Goal: Book appointment/travel/reservation

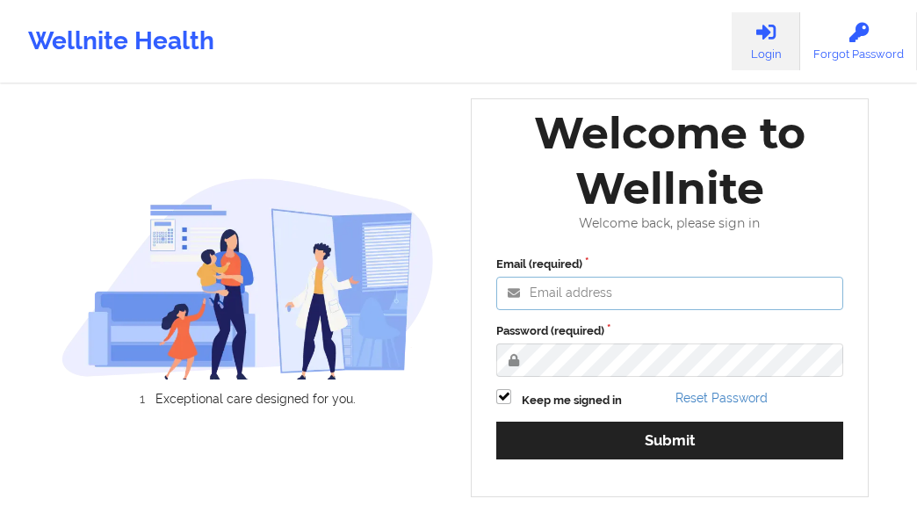
click at [580, 293] on input "Email (required)" at bounding box center [669, 293] width 347 height 33
paste input "[EMAIL_ADDRESS][DOMAIN_NAME]"
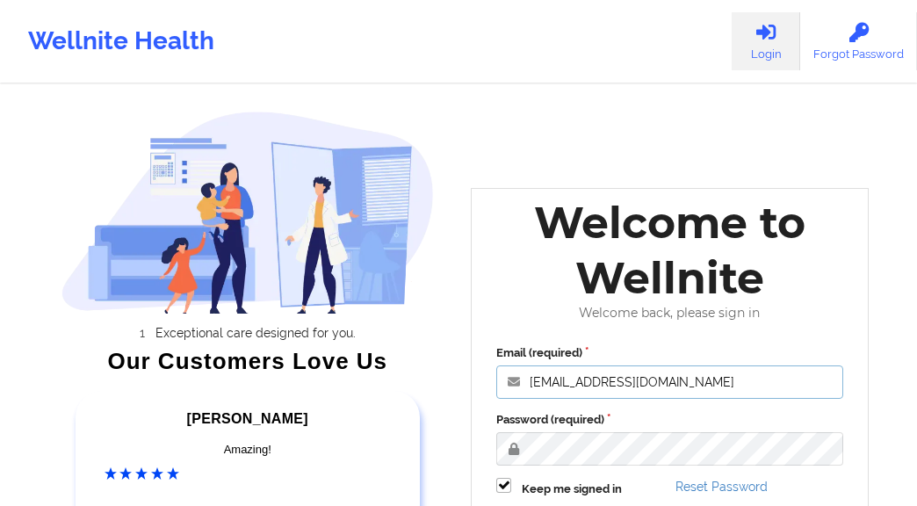
type input "[EMAIL_ADDRESS][DOMAIN_NAME]"
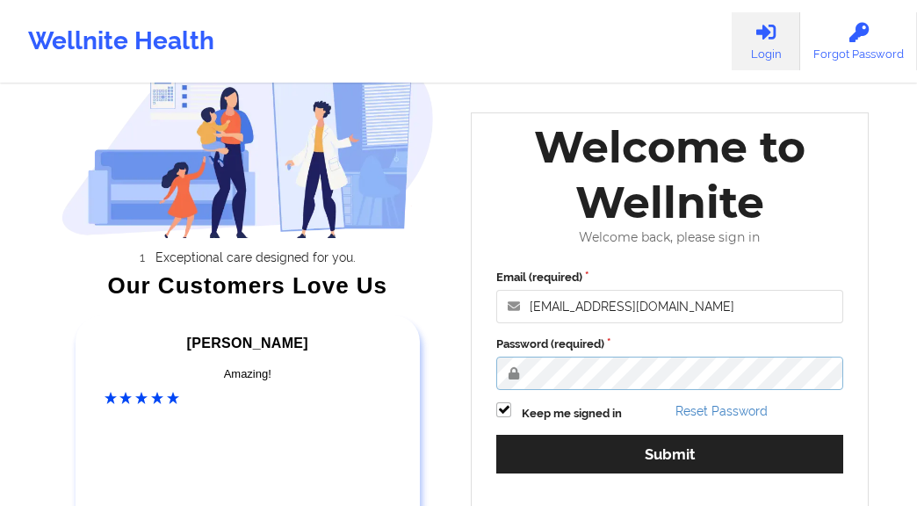
scroll to position [254, 0]
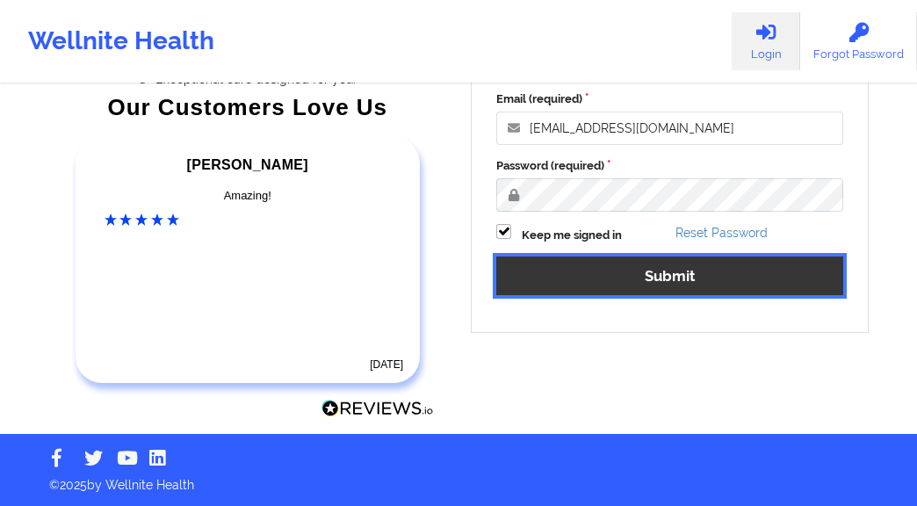
click at [634, 279] on button "Submit" at bounding box center [669, 275] width 347 height 38
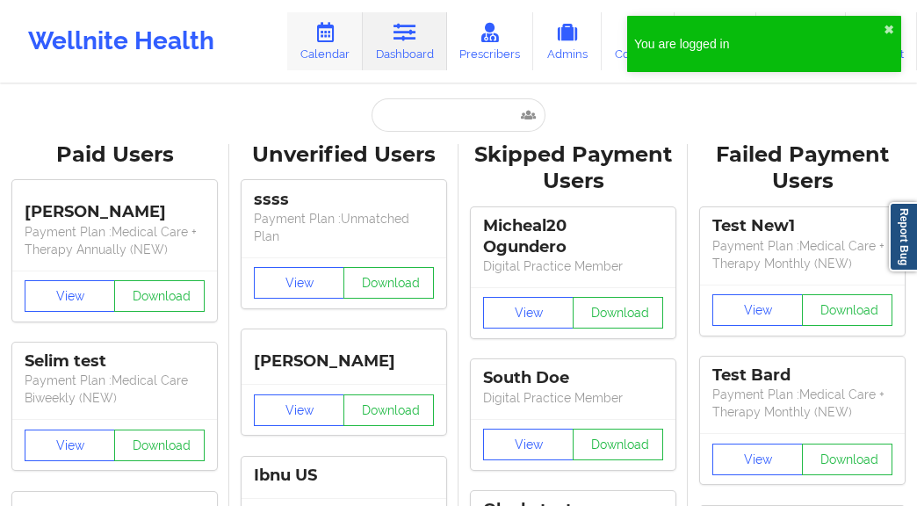
click at [312, 42] on link "Calendar" at bounding box center [325, 41] width 76 height 58
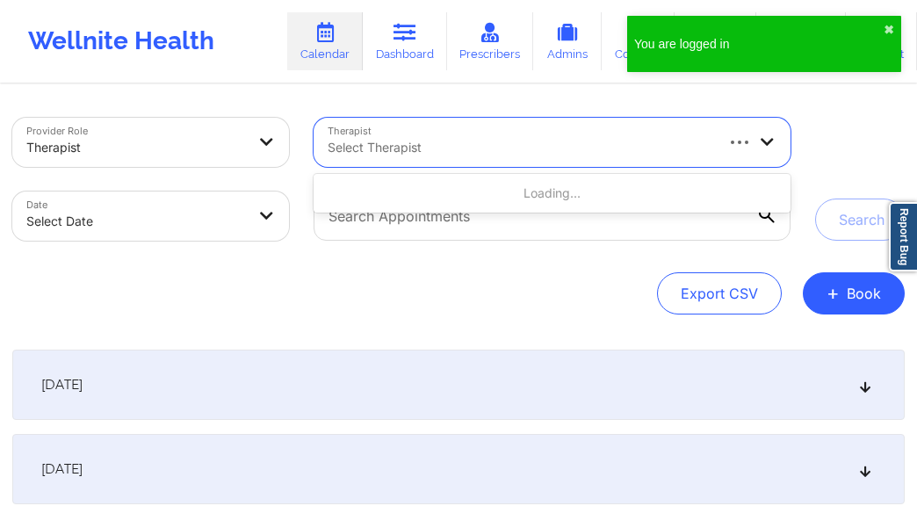
click at [450, 140] on div at bounding box center [519, 147] width 384 height 21
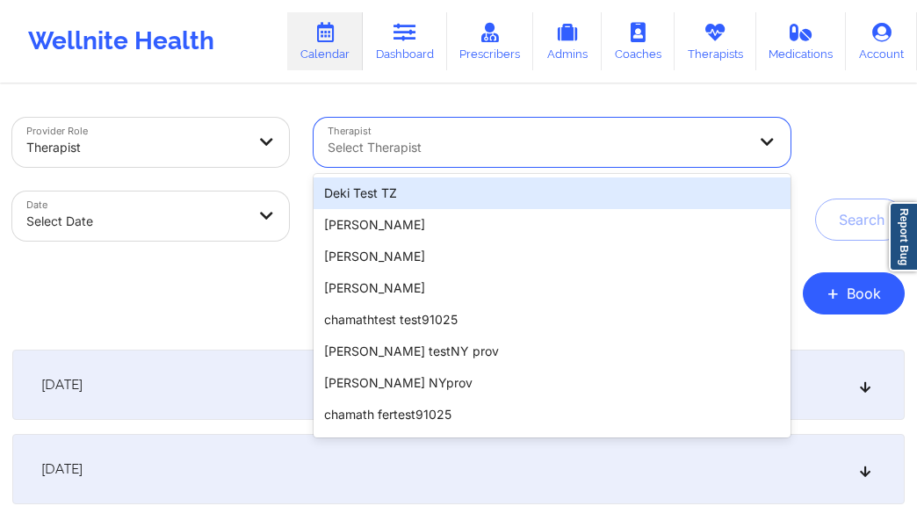
click at [385, 197] on div "Deki Test TZ" at bounding box center [551, 193] width 477 height 32
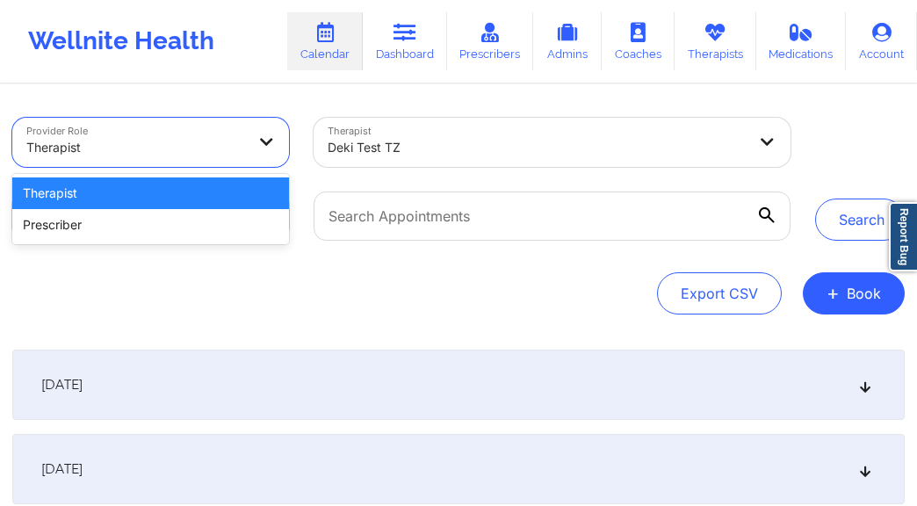
click at [142, 162] on div "Therapist" at bounding box center [135, 147] width 219 height 39
click at [151, 196] on div "Therapist" at bounding box center [150, 193] width 277 height 32
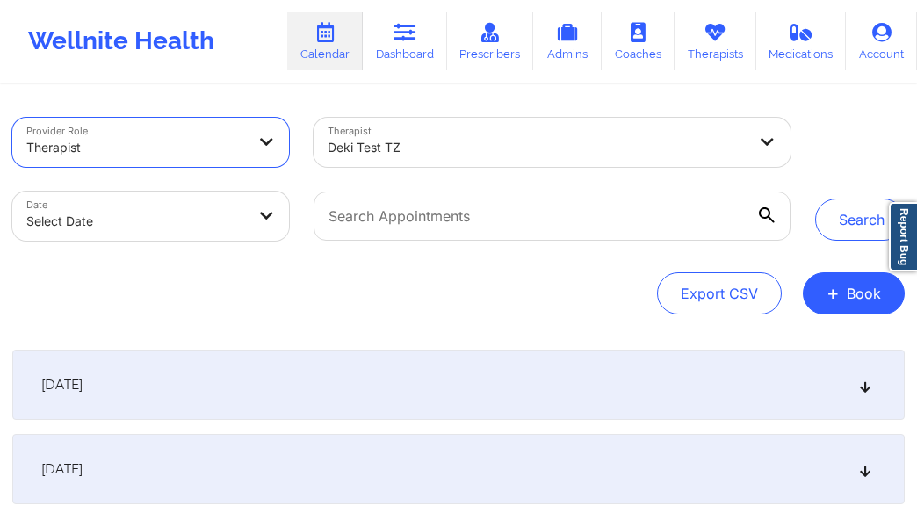
click at [123, 224] on body "Wellnite Health Calendar Dashboard Prescribers Admins Coaches Therapists Medica…" at bounding box center [458, 253] width 917 height 506
select select "2025-8"
select select "2025-9"
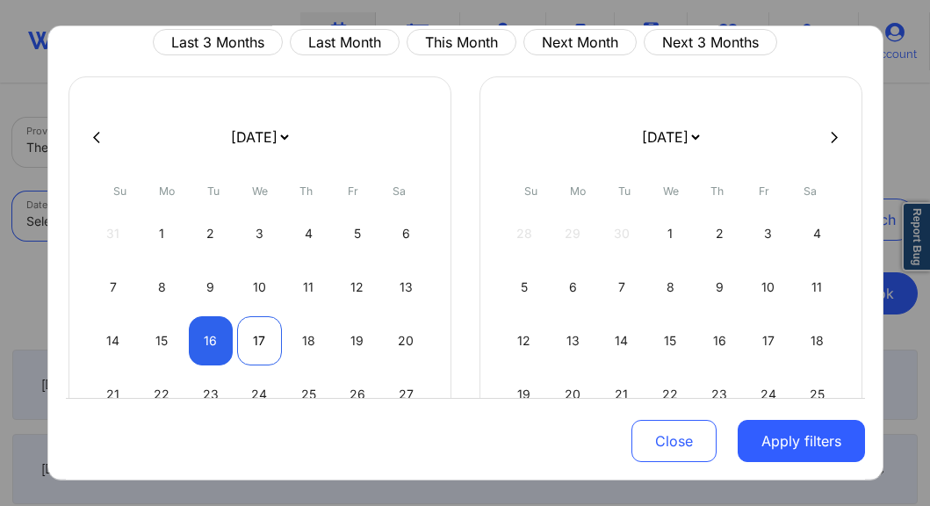
scroll to position [100, 0]
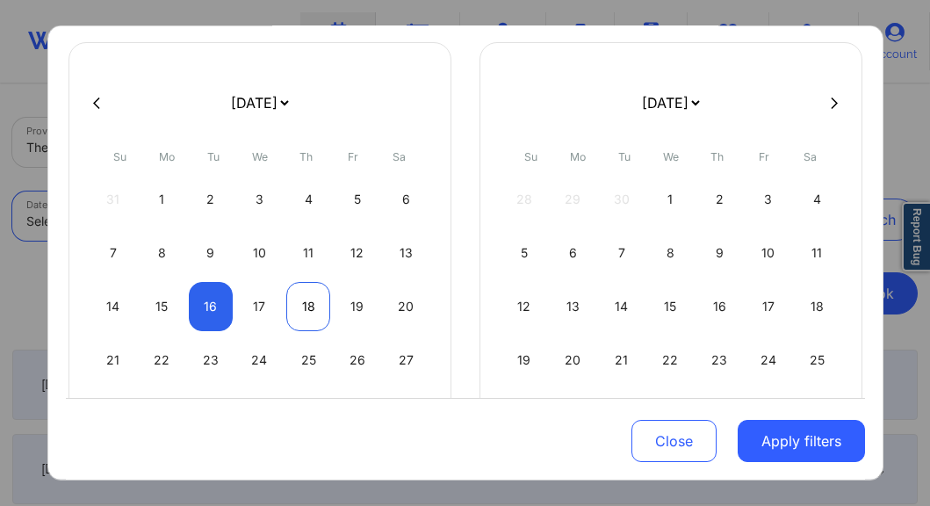
click at [306, 306] on div "18" at bounding box center [308, 306] width 45 height 49
select select "2025-8"
select select "2025-9"
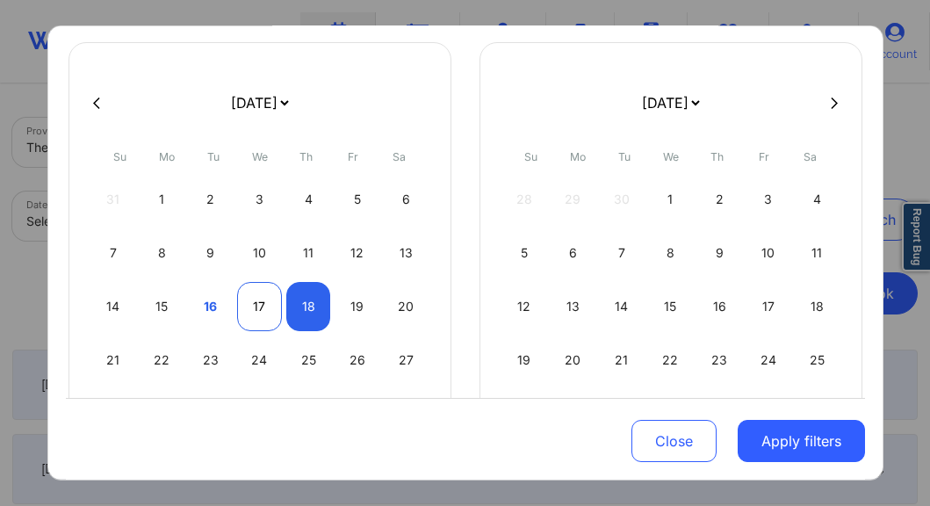
select select "2025-8"
select select "2025-9"
click at [258, 313] on div "17" at bounding box center [259, 306] width 45 height 49
select select "2025-8"
select select "2025-9"
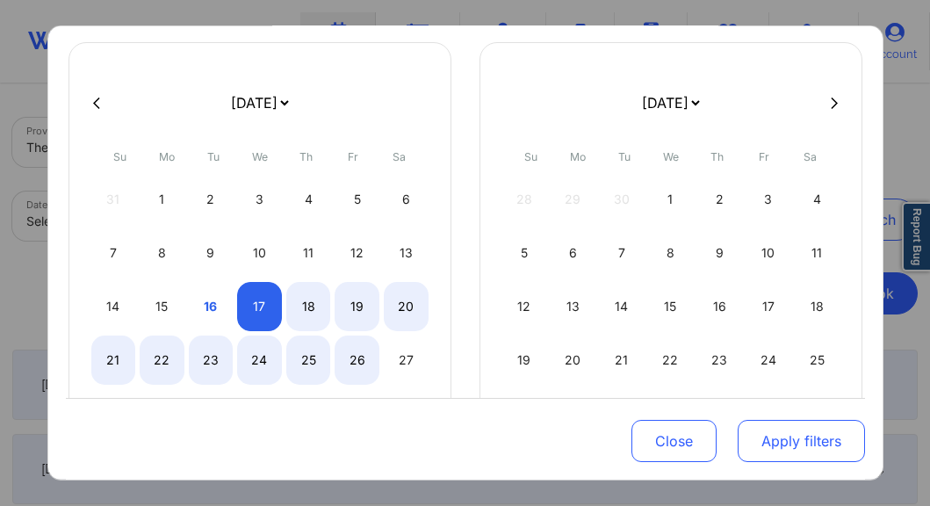
select select "2025-8"
select select "2025-9"
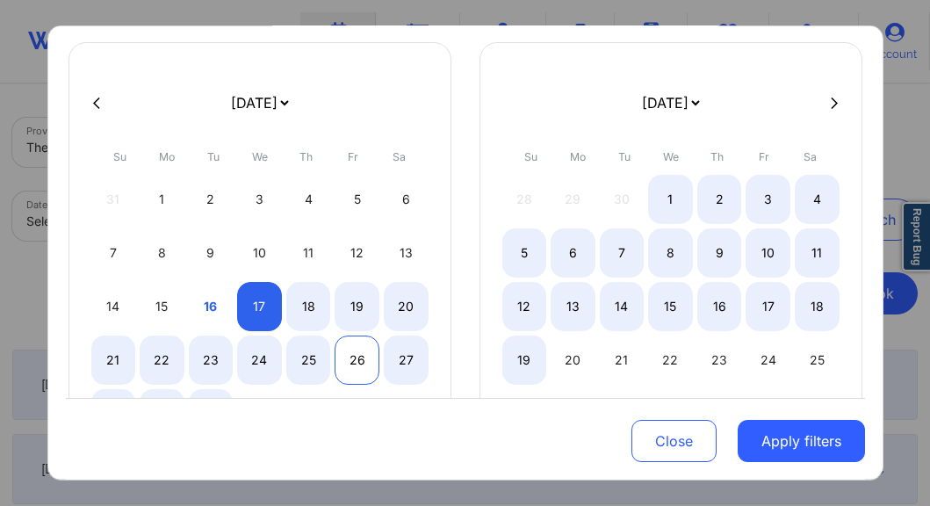
select select "2025-8"
select select "2025-9"
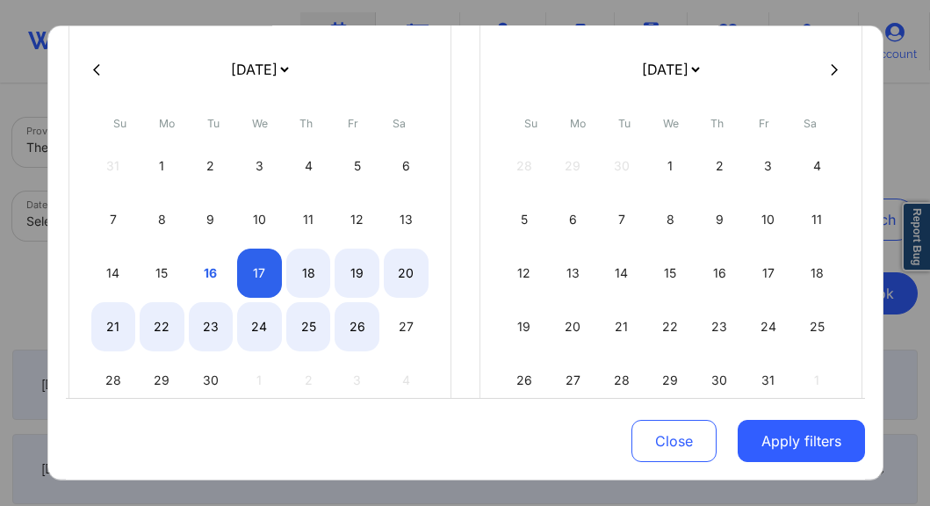
select select "2025-8"
select select "2025-9"
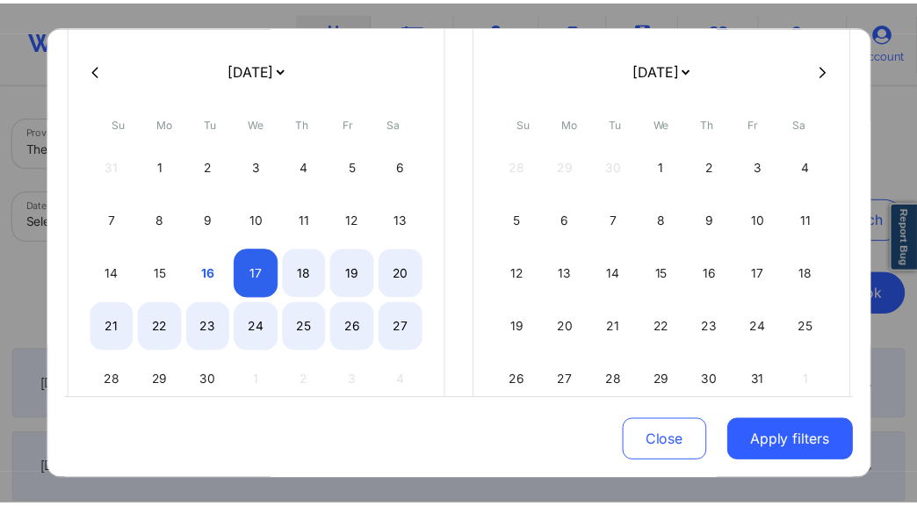
scroll to position [197, 0]
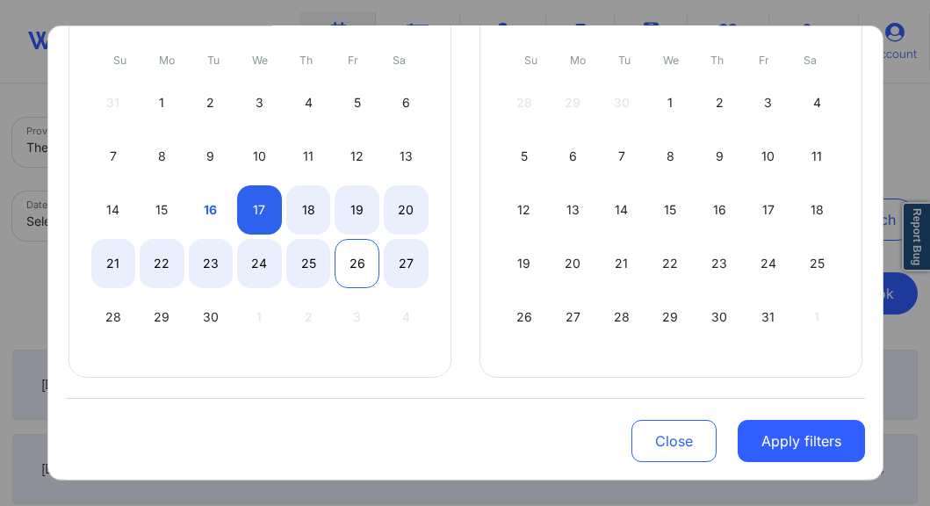
select select "2025-8"
select select "2025-9"
select select "2025-8"
select select "2025-9"
click at [407, 266] on div "27" at bounding box center [406, 263] width 45 height 49
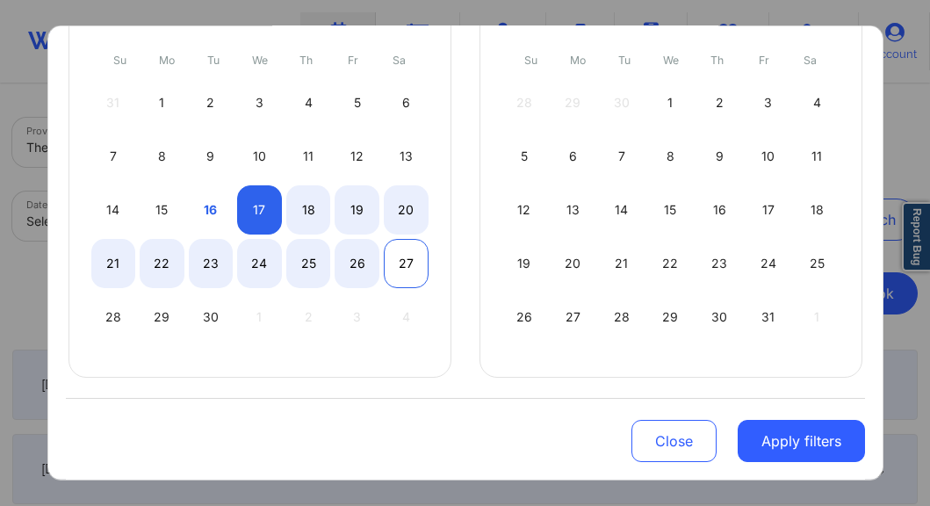
select select "2025-8"
select select "2025-9"
click at [398, 214] on div "20" at bounding box center [406, 209] width 45 height 49
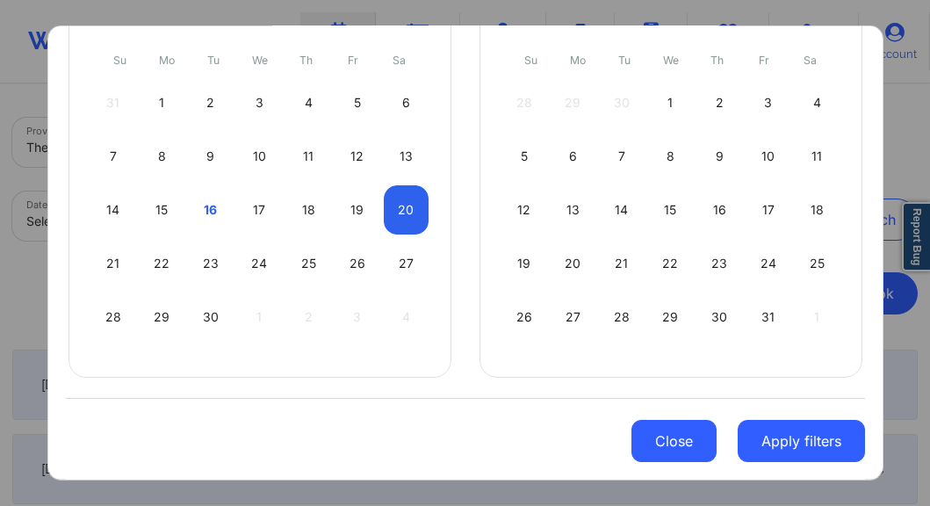
select select "2025-8"
select select "2025-9"
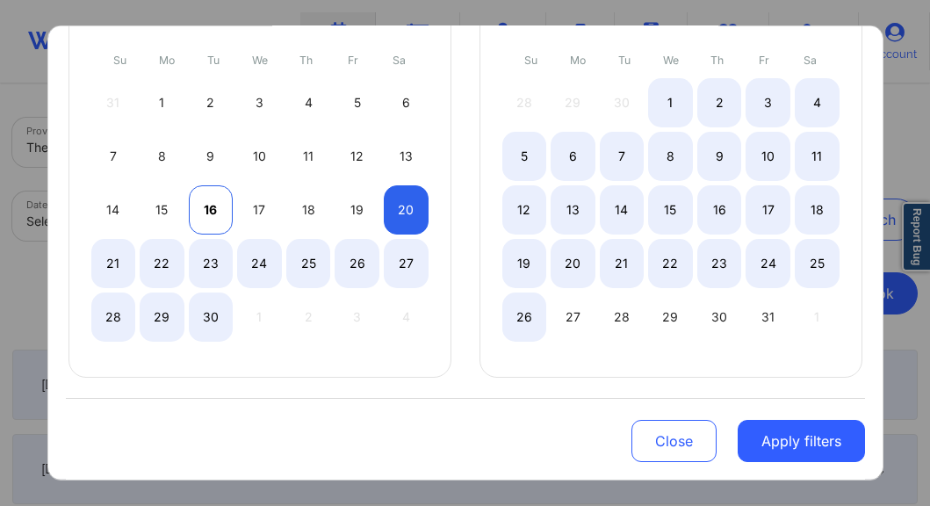
select select "2025-8"
select select "2025-9"
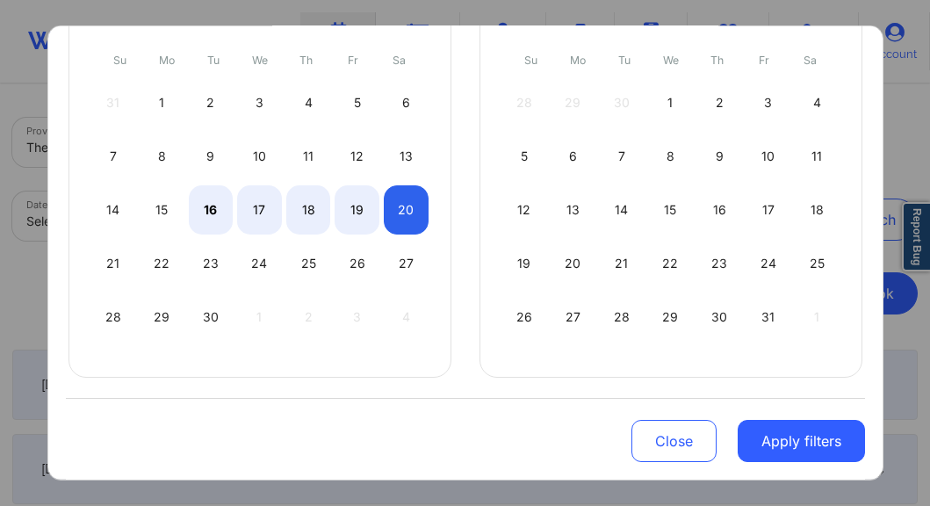
select select "2025-8"
select select "2025-9"
click at [278, 199] on div "14 15 16 17 18 19 20" at bounding box center [259, 209] width 337 height 49
select select "2025-8"
select select "2025-9"
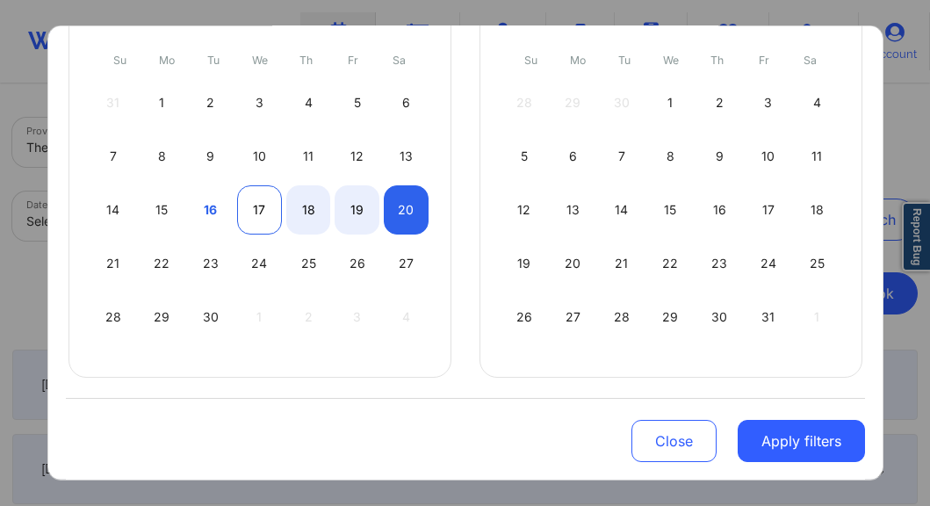
click at [262, 206] on div "17" at bounding box center [259, 209] width 45 height 49
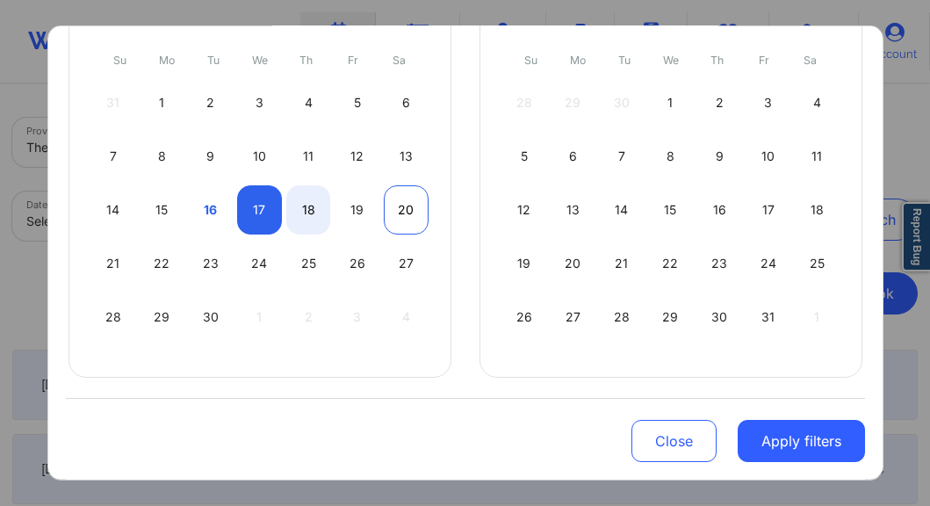
select select "2025-8"
select select "2025-9"
click at [399, 213] on div "20" at bounding box center [406, 209] width 45 height 49
select select "2025-8"
select select "2025-9"
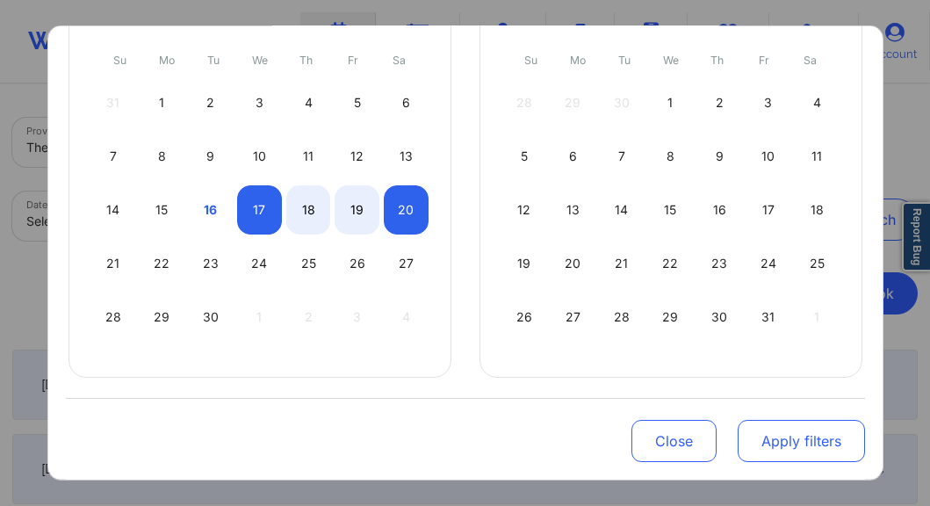
click at [770, 432] on button "Apply filters" at bounding box center [800, 441] width 127 height 42
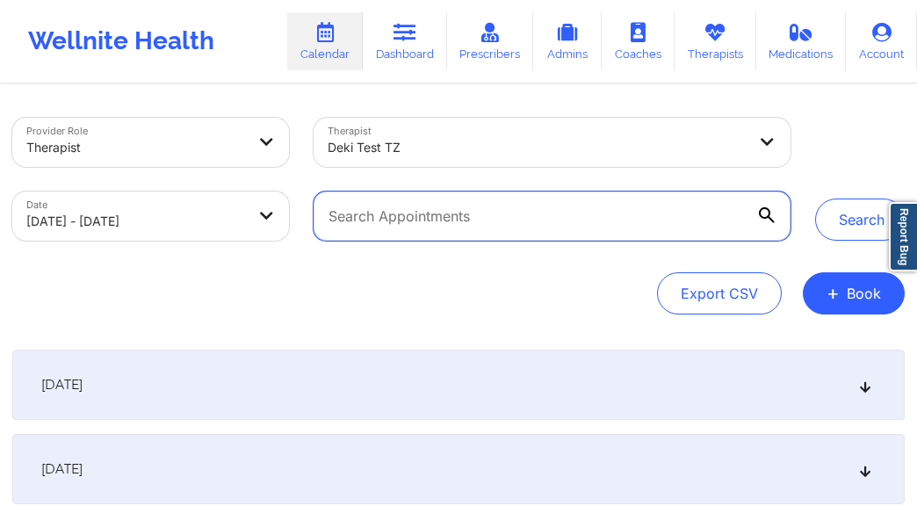
click at [405, 216] on input "text" at bounding box center [551, 215] width 477 height 49
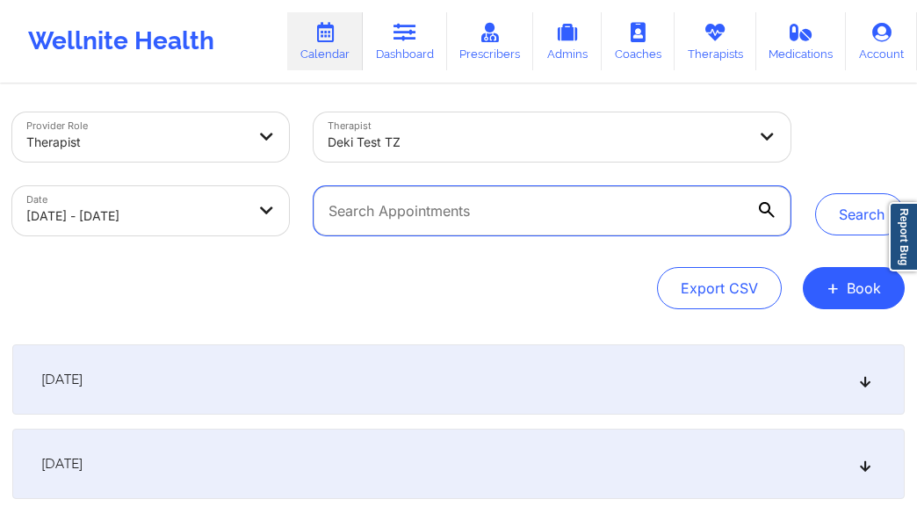
scroll to position [16, 0]
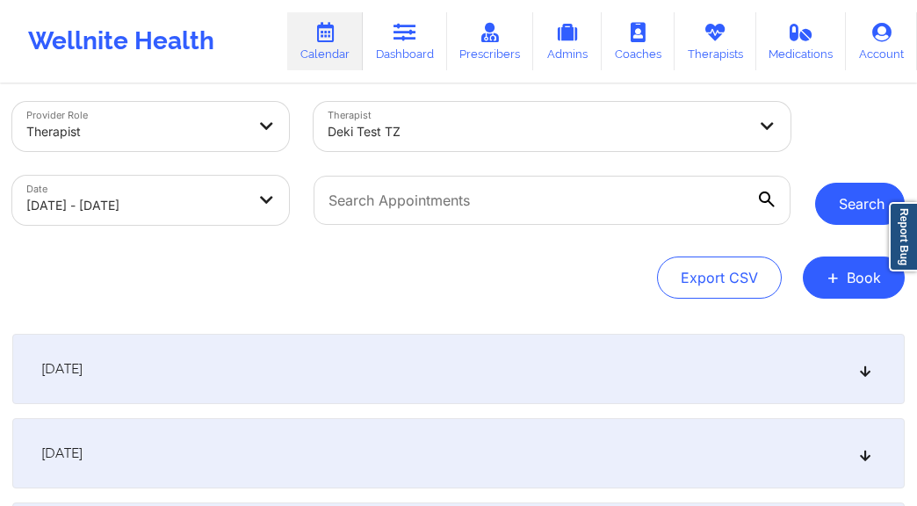
click at [845, 201] on button "Search" at bounding box center [860, 204] width 90 height 42
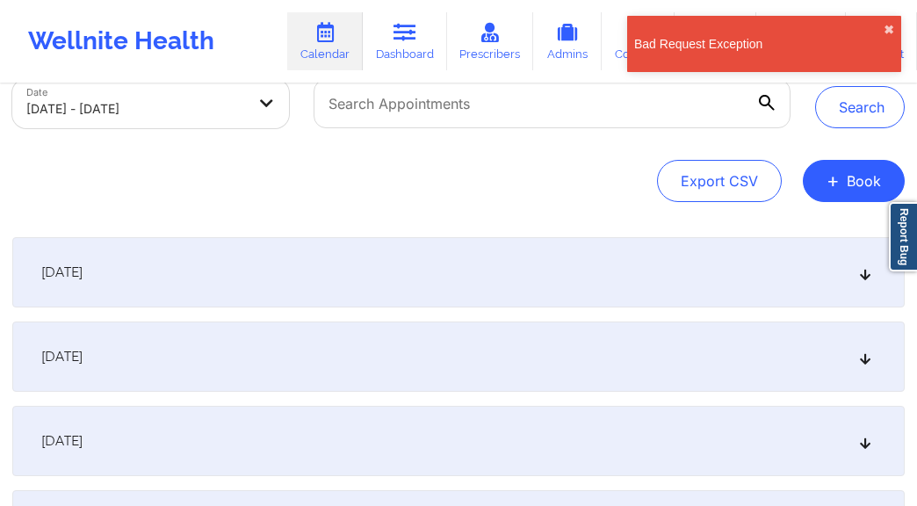
scroll to position [168, 0]
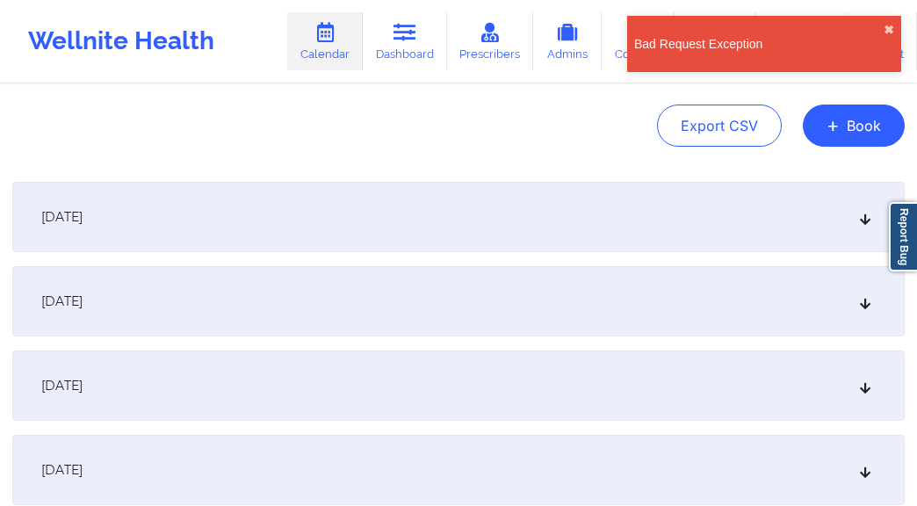
click at [348, 303] on div "[DATE]" at bounding box center [458, 301] width 892 height 70
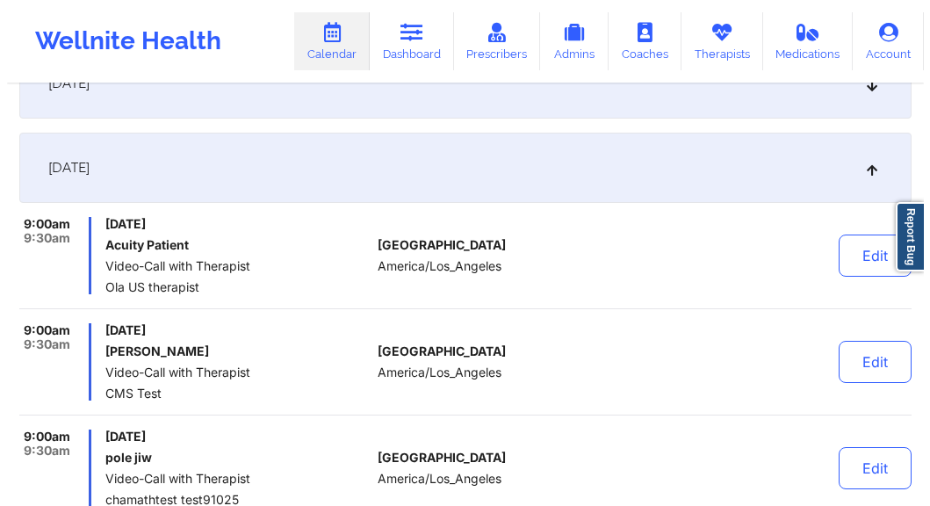
scroll to position [0, 0]
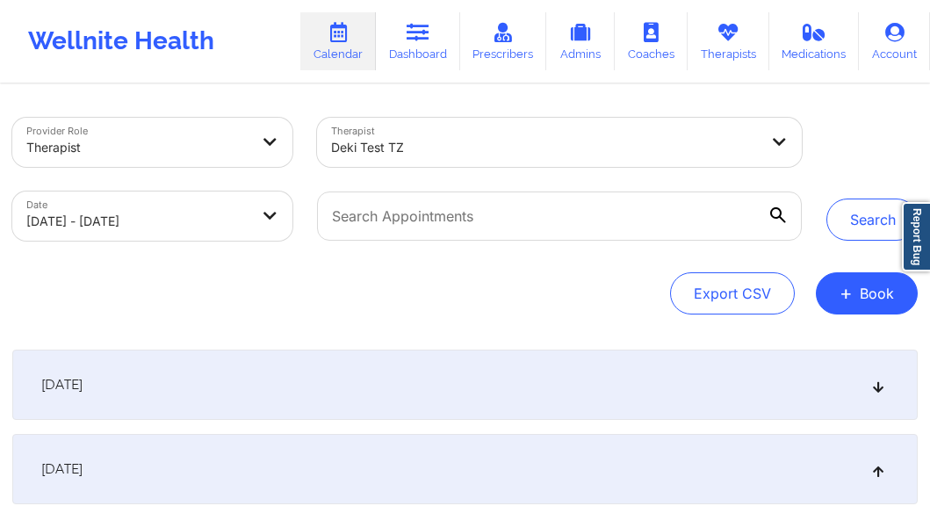
select select "2025-8"
select select "2025-9"
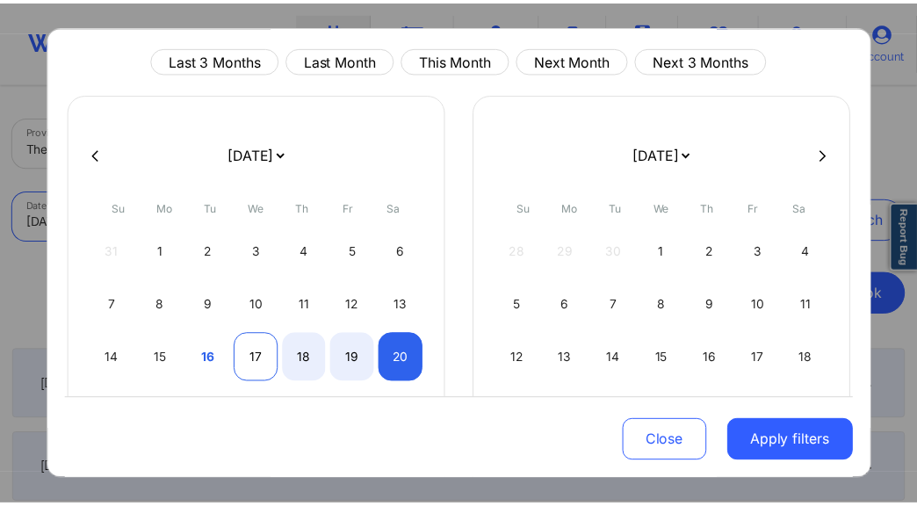
scroll to position [74, 0]
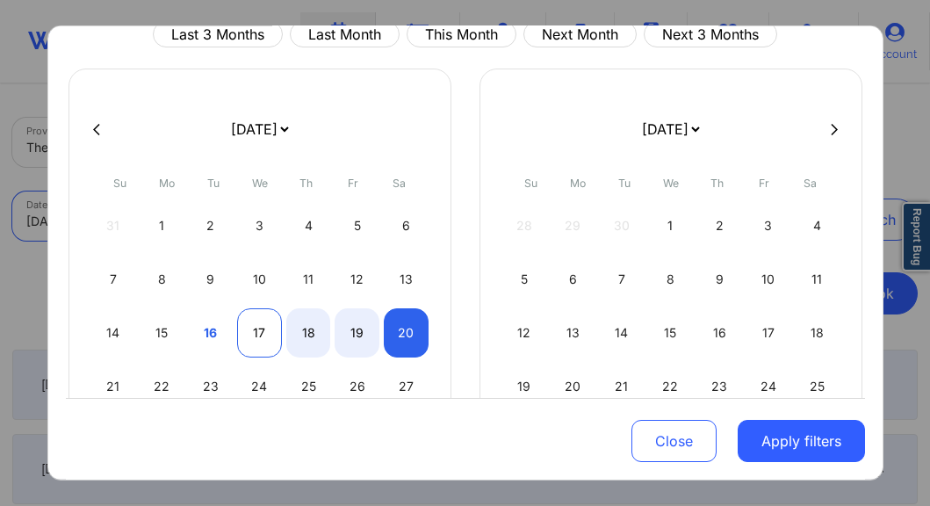
click at [258, 338] on div "17" at bounding box center [259, 332] width 45 height 49
select select "2025-8"
select select "2025-9"
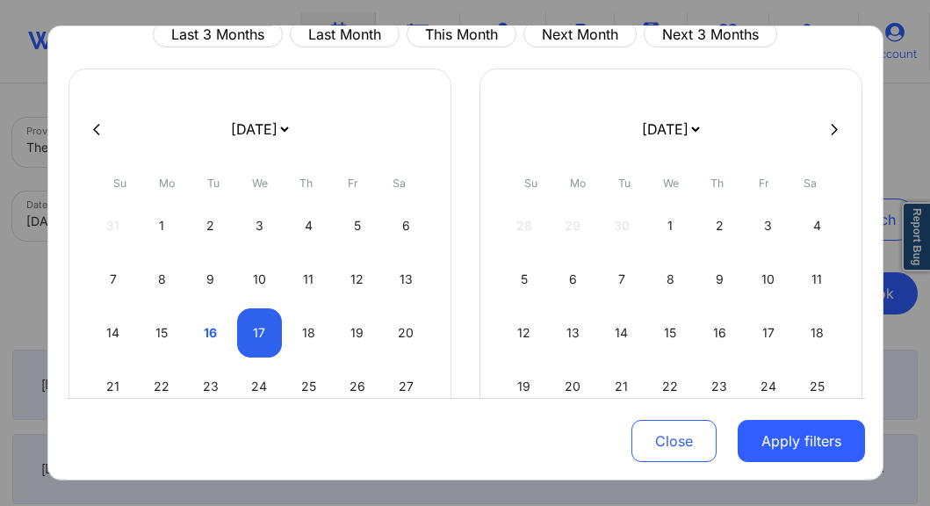
select select "2025-8"
select select "2025-9"
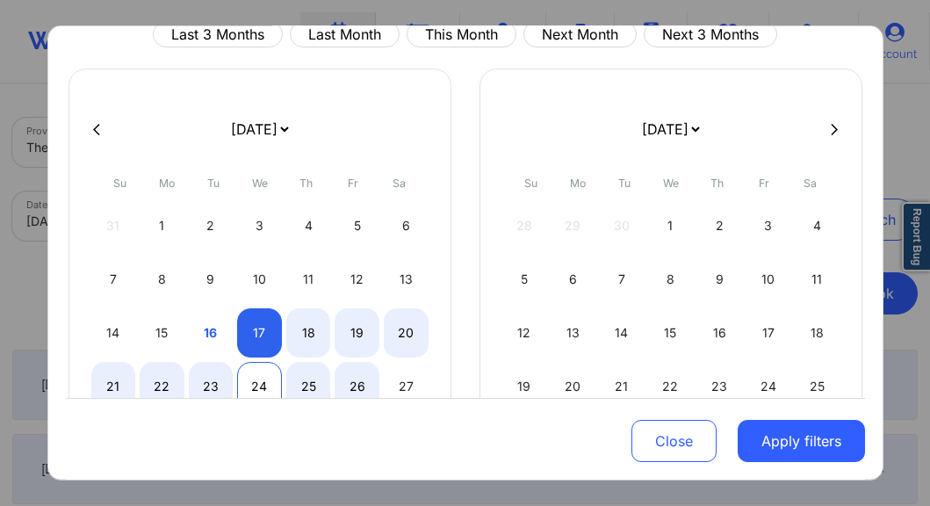
select select "2025-8"
select select "2025-9"
select select "2025-8"
select select "2025-9"
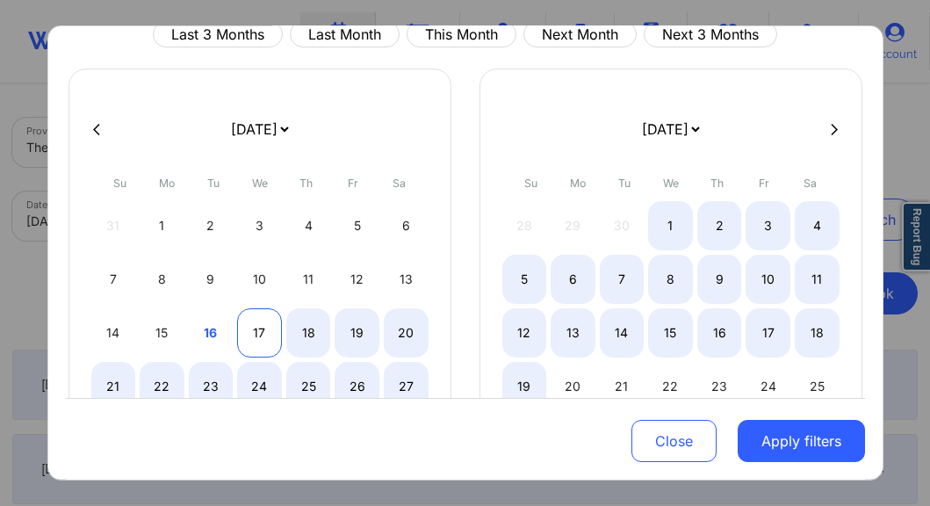
select select "2025-8"
select select "2025-9"
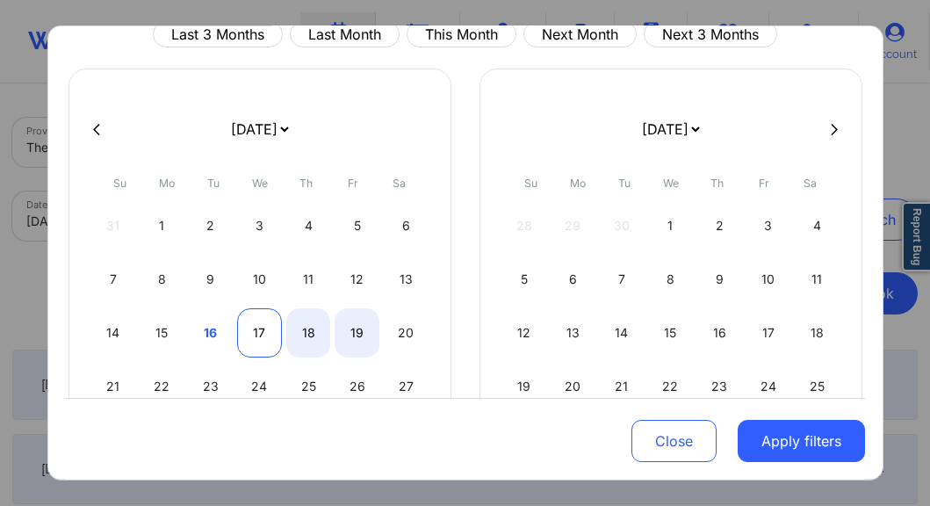
select select "2025-8"
select select "2025-9"
click at [266, 339] on div "17" at bounding box center [259, 332] width 45 height 49
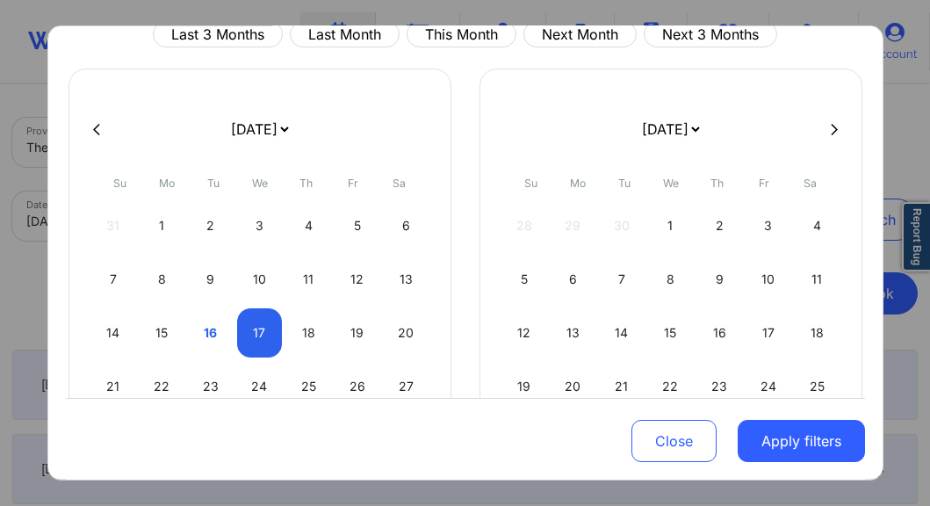
select select "2025-8"
select select "2025-9"
click at [810, 444] on button "Apply filters" at bounding box center [800, 441] width 127 height 42
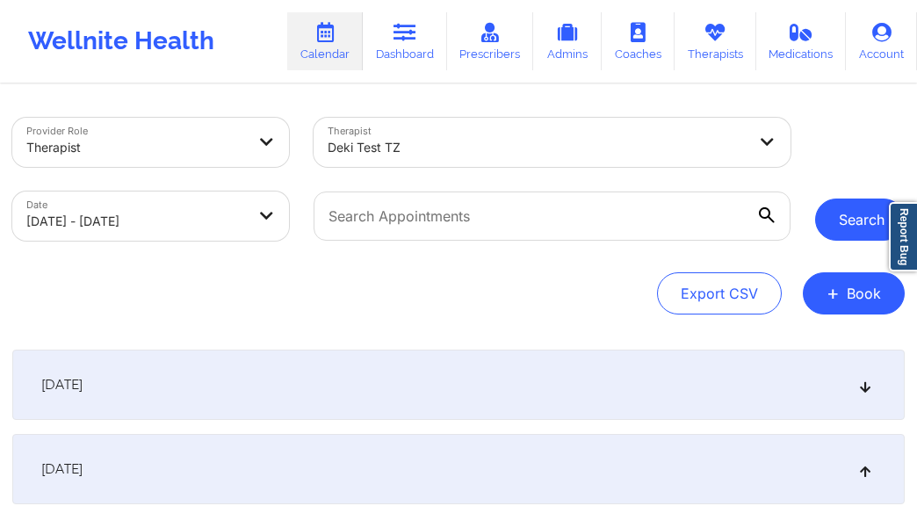
click at [849, 212] on button "Search" at bounding box center [860, 219] width 90 height 42
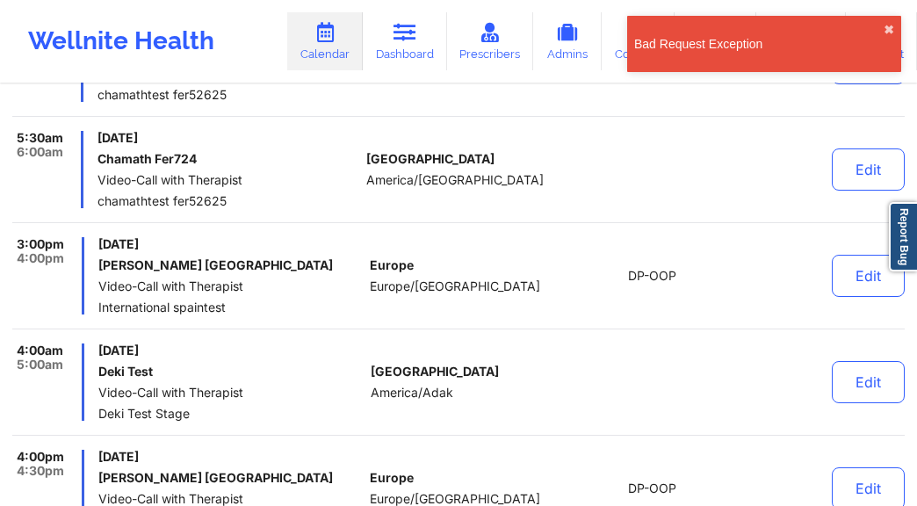
scroll to position [3043, 0]
click at [869, 280] on button "Edit" at bounding box center [867, 276] width 73 height 42
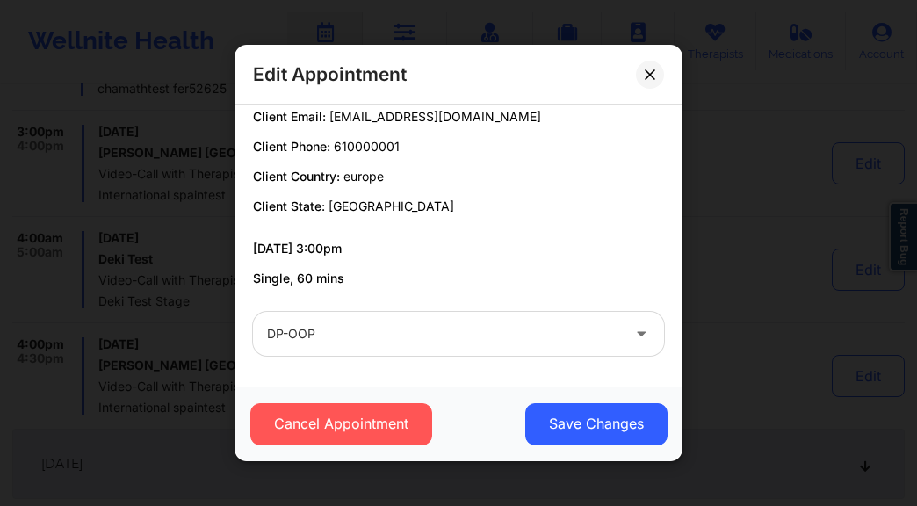
scroll to position [3169, 0]
click at [328, 335] on div at bounding box center [443, 333] width 353 height 21
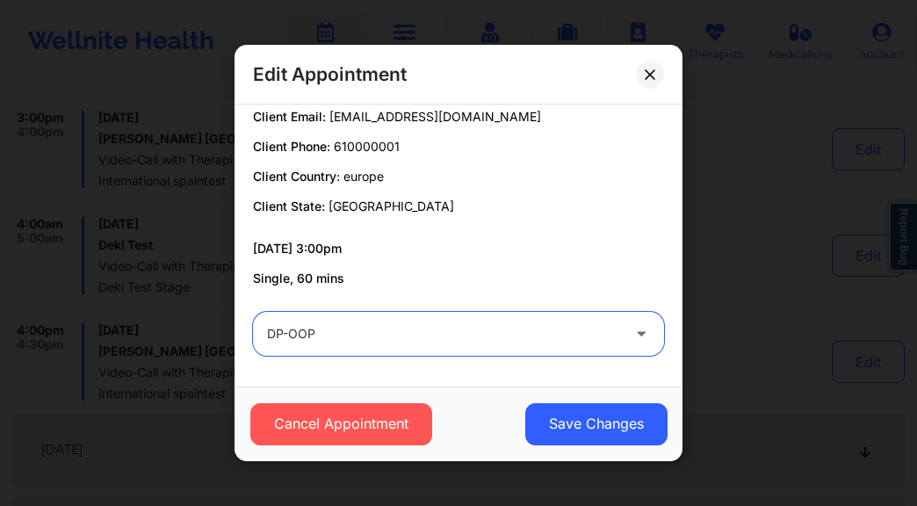
click at [328, 335] on div at bounding box center [443, 333] width 353 height 21
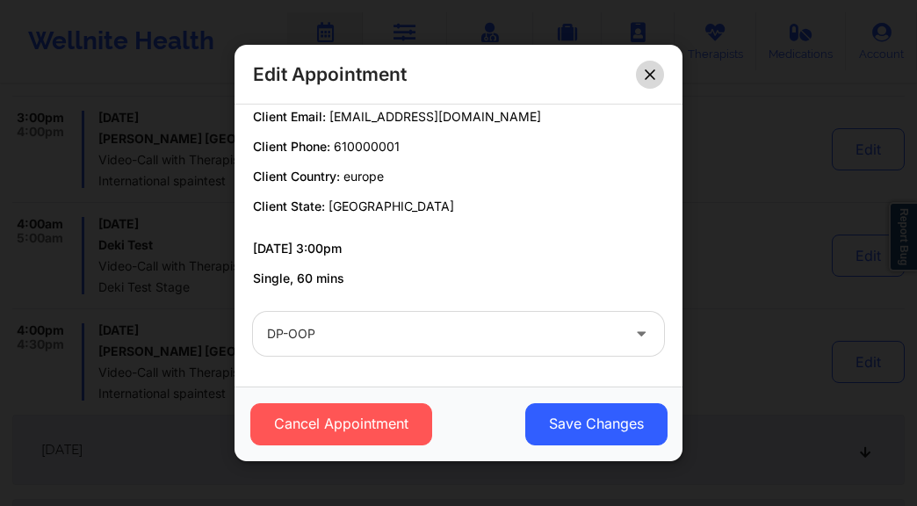
click at [659, 77] on button at bounding box center [650, 75] width 28 height 28
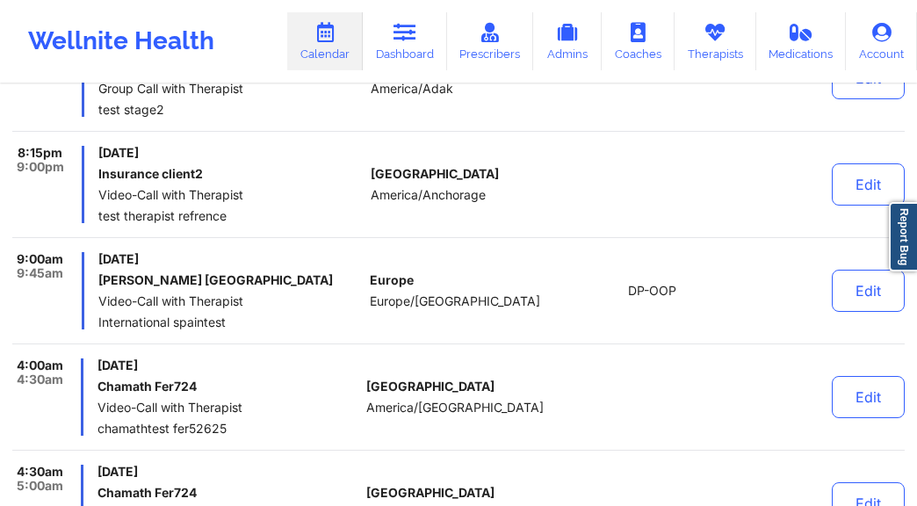
scroll to position [2271, 0]
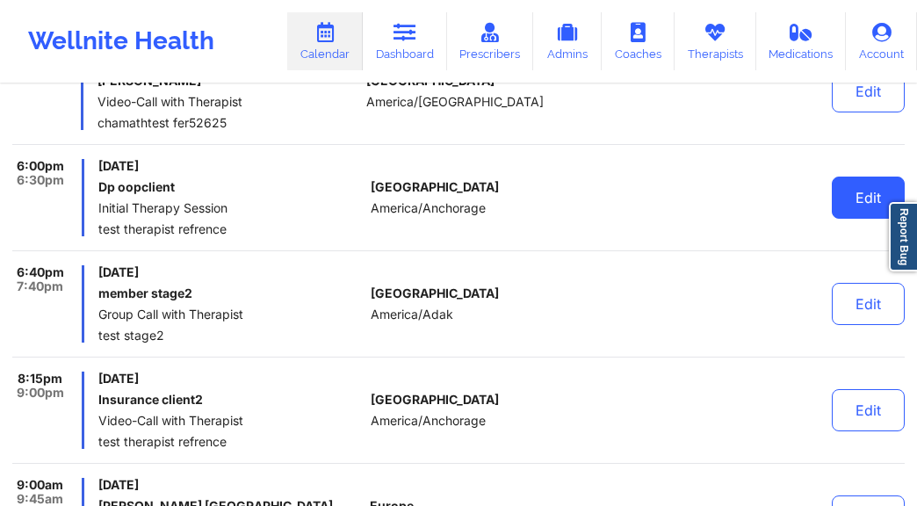
click at [845, 189] on button "Edit" at bounding box center [867, 197] width 73 height 42
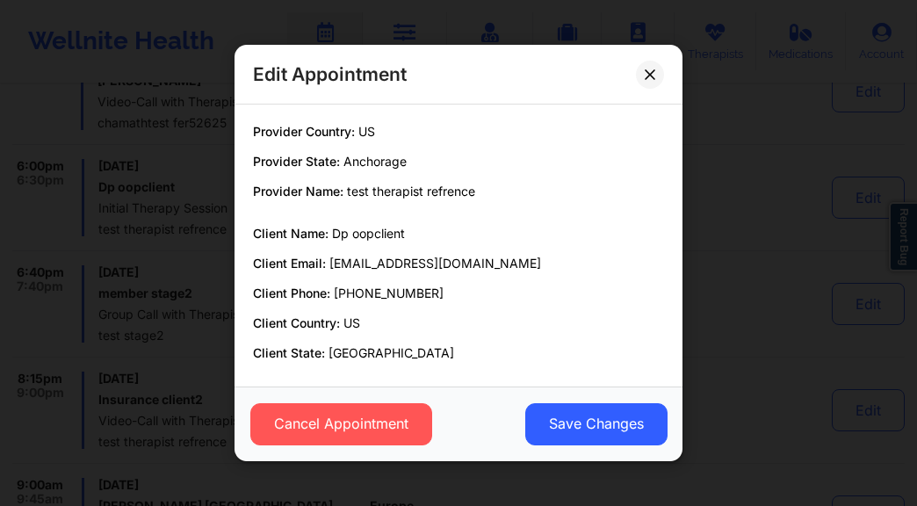
scroll to position [147, 0]
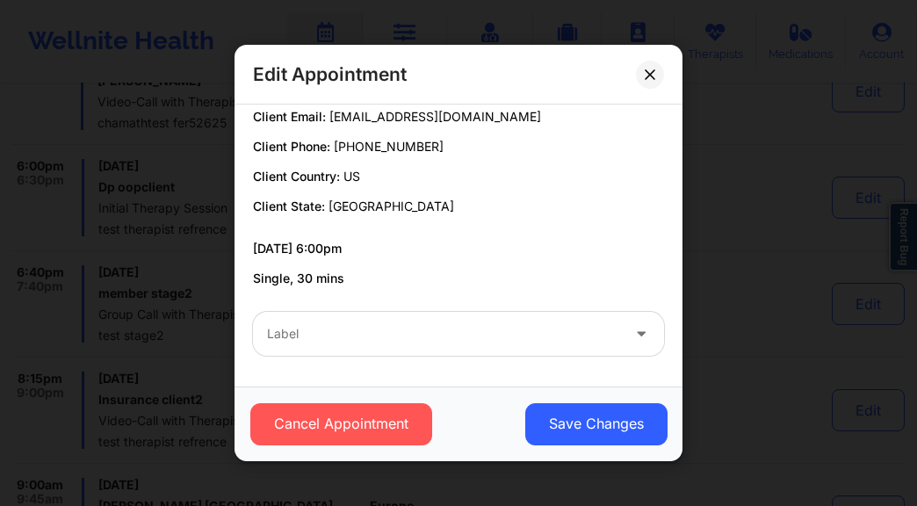
click at [390, 339] on div at bounding box center [443, 333] width 353 height 21
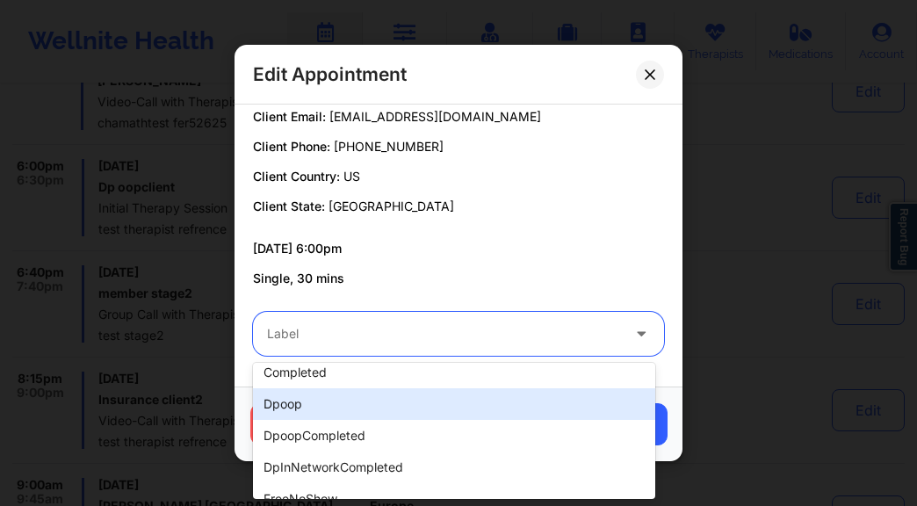
scroll to position [0, 0]
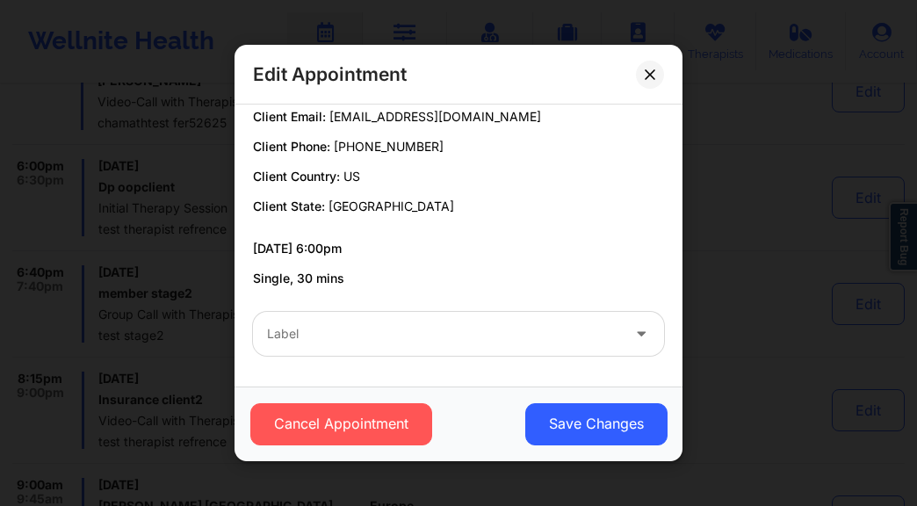
click at [481, 225] on div "Provider Country: [GEOGRAPHIC_DATA] Provider State: Anchorage Provider Name: te…" at bounding box center [458, 131] width 435 height 311
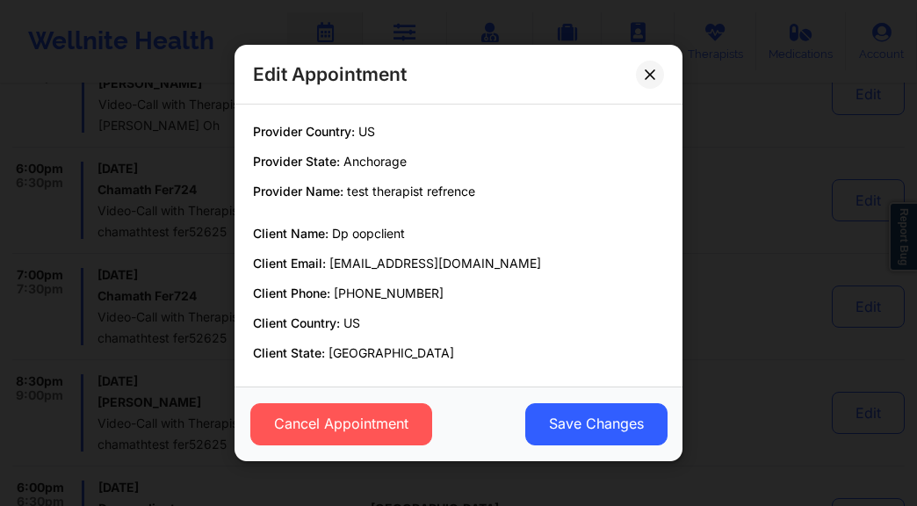
scroll to position [1934, 0]
click at [638, 71] on button at bounding box center [650, 75] width 28 height 28
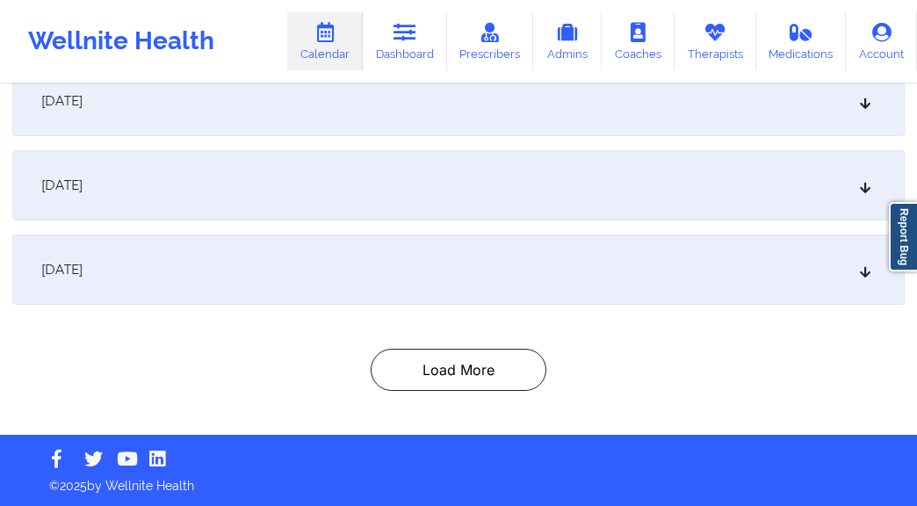
click at [237, 248] on div "[DATE]" at bounding box center [458, 269] width 892 height 70
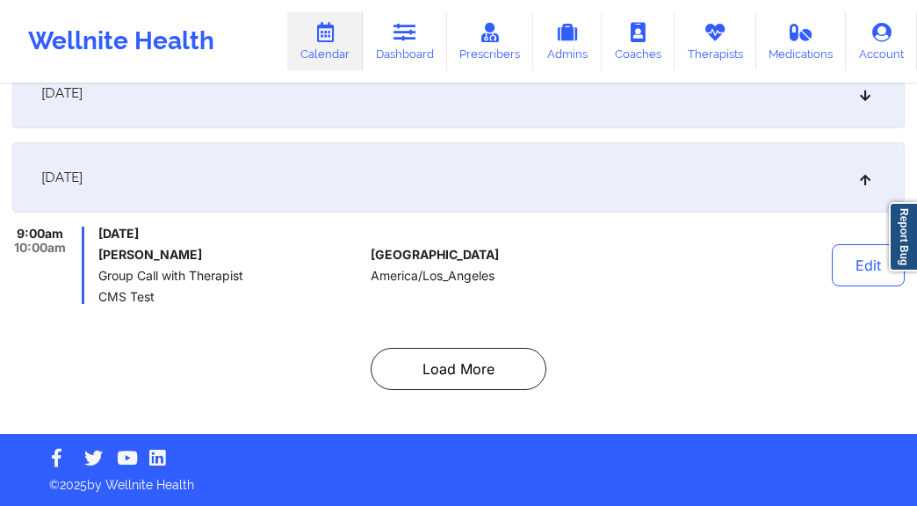
scroll to position [543, 0]
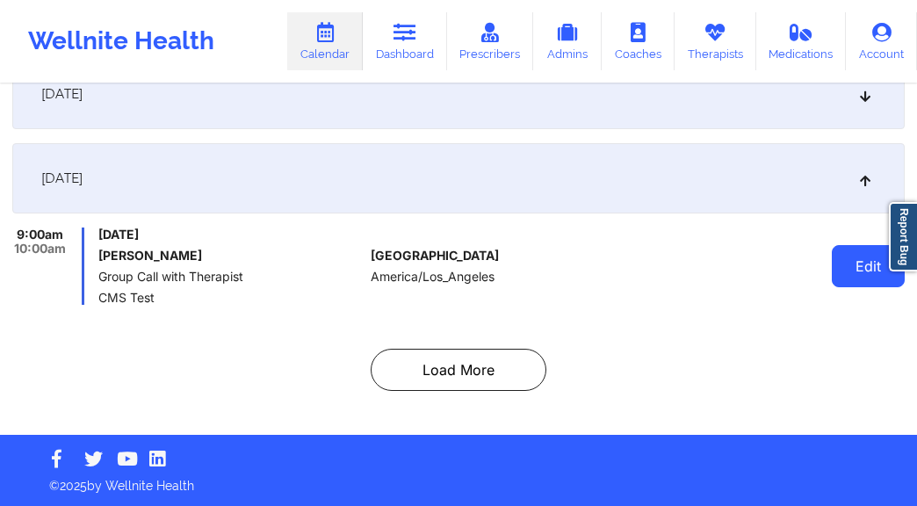
click at [848, 273] on button "Edit" at bounding box center [867, 266] width 73 height 42
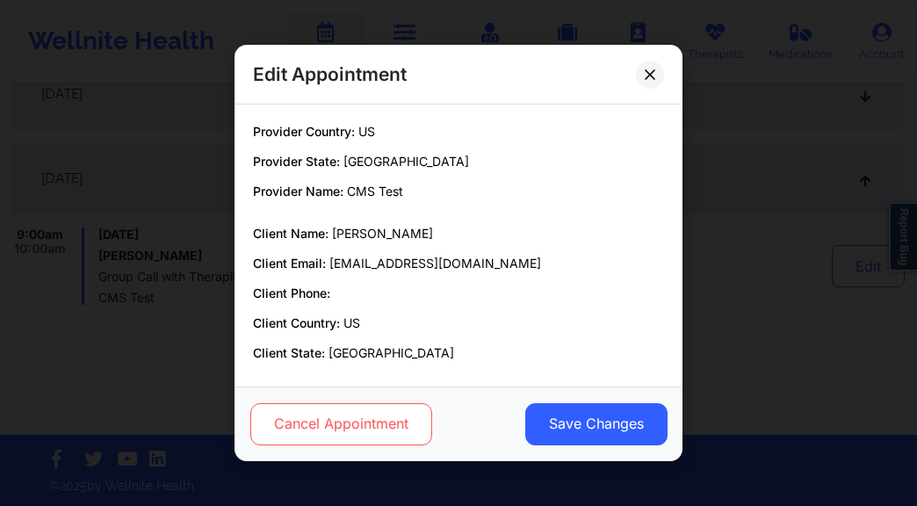
click at [370, 410] on button "Cancel Appointment" at bounding box center [341, 424] width 182 height 42
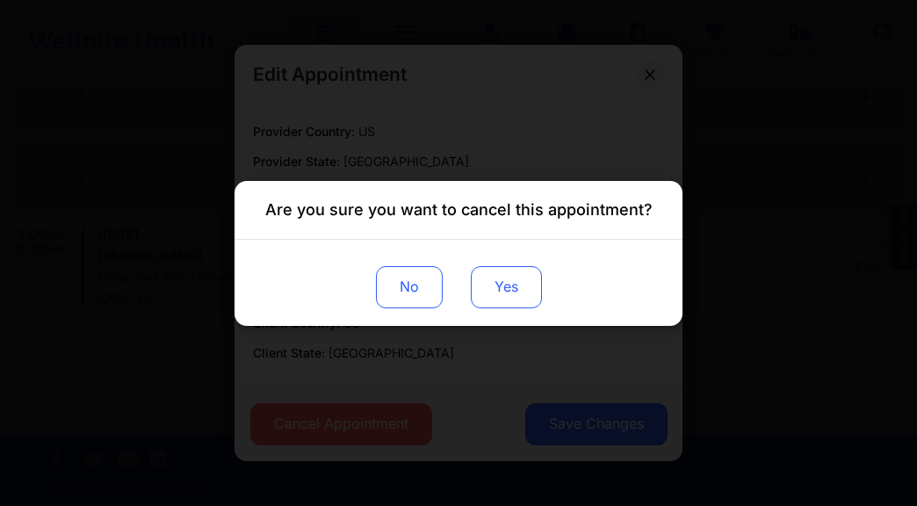
click at [517, 274] on button "Yes" at bounding box center [506, 286] width 71 height 42
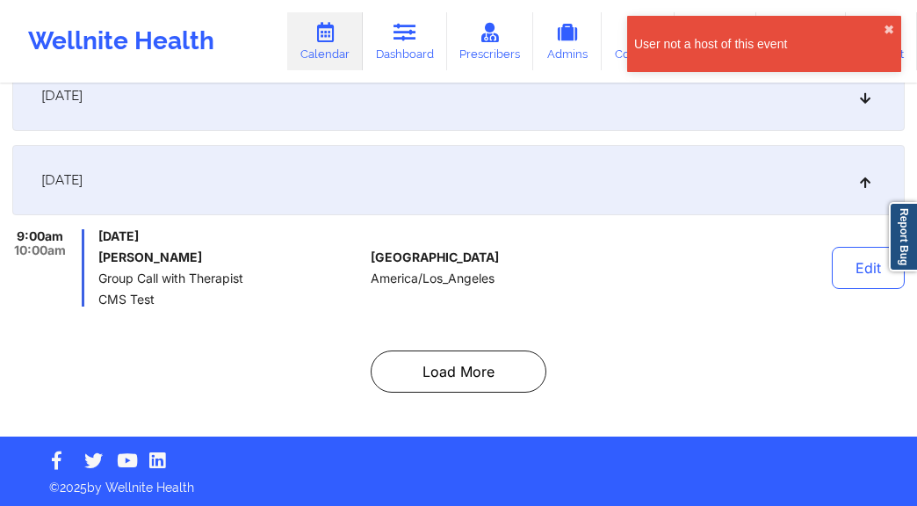
scroll to position [0, 0]
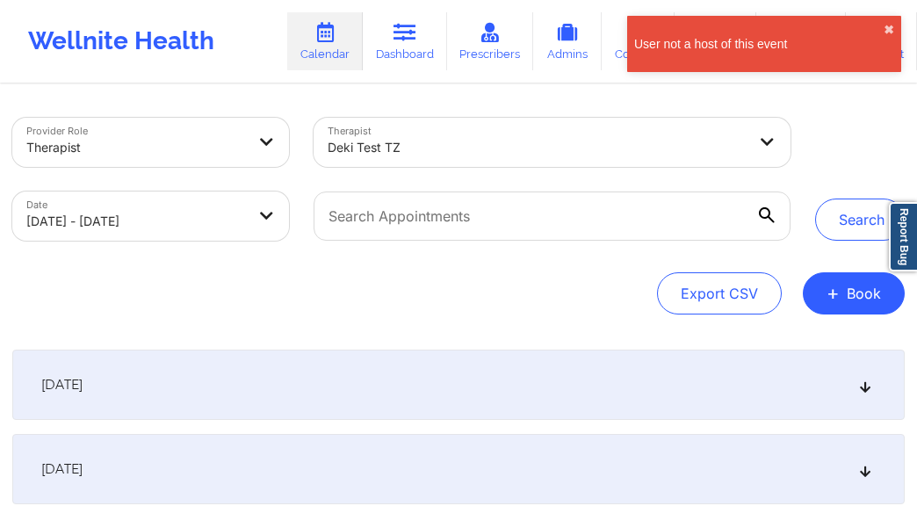
click at [279, 471] on div "[DATE]" at bounding box center [458, 469] width 892 height 70
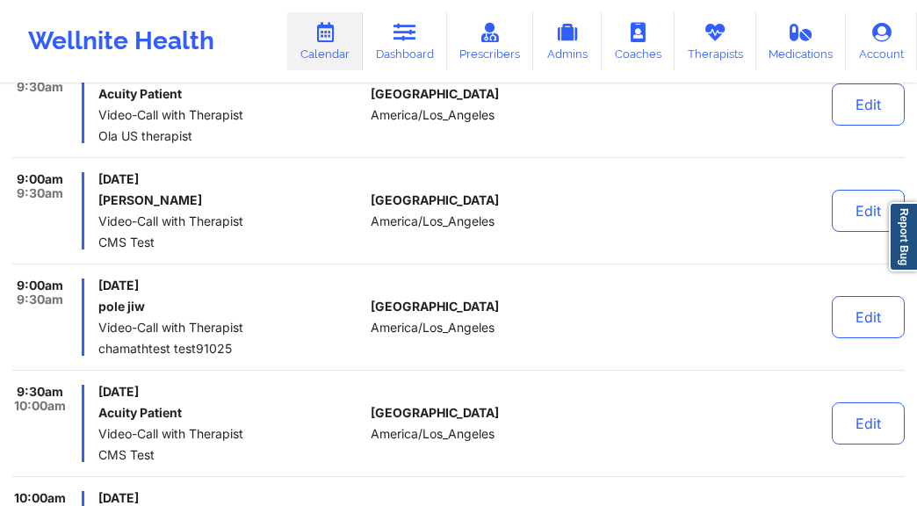
scroll to position [649, 0]
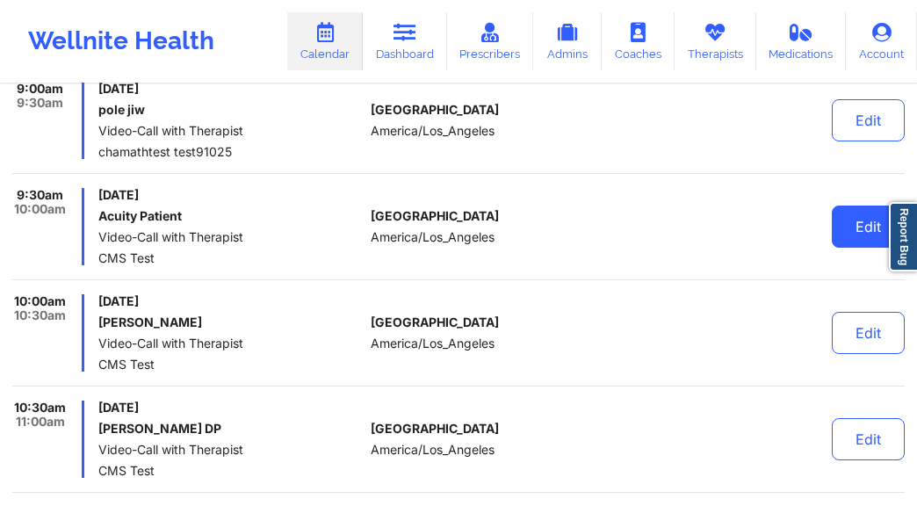
click at [854, 223] on button "Edit" at bounding box center [867, 226] width 73 height 42
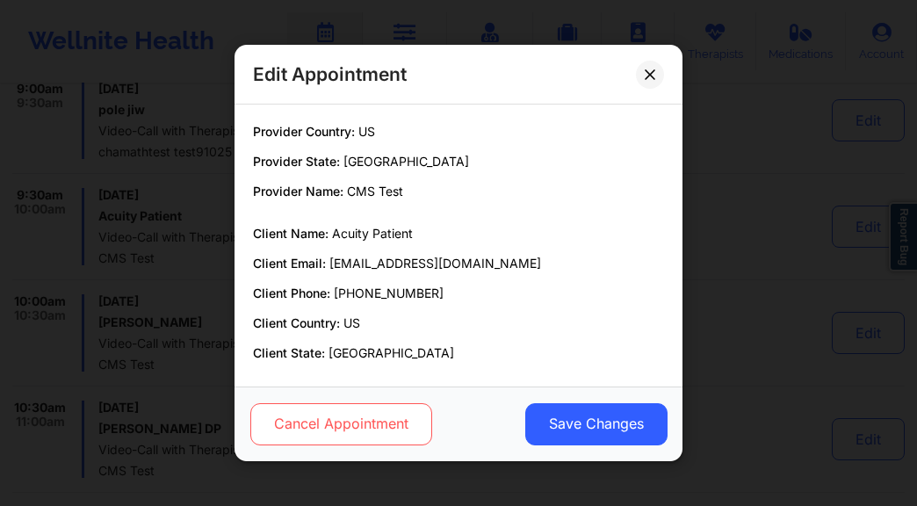
click at [378, 422] on button "Cancel Appointment" at bounding box center [341, 424] width 182 height 42
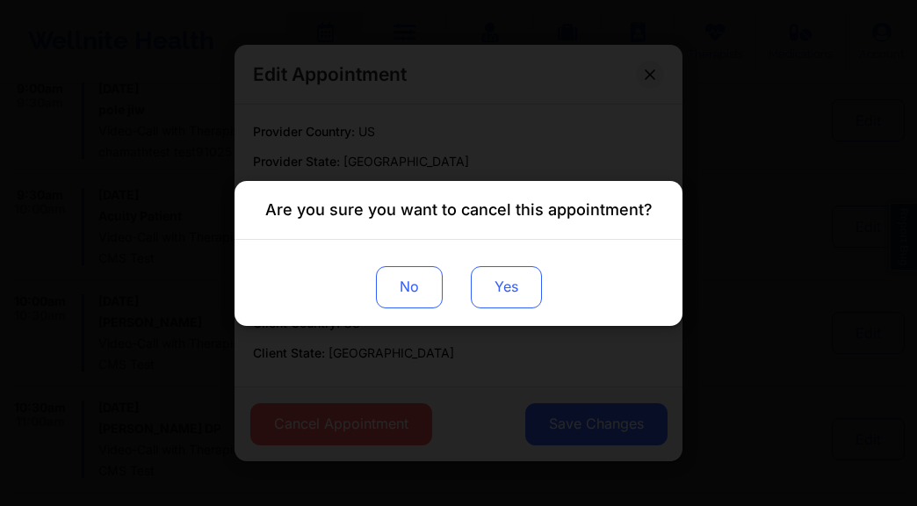
click at [527, 283] on button "Yes" at bounding box center [506, 286] width 71 height 42
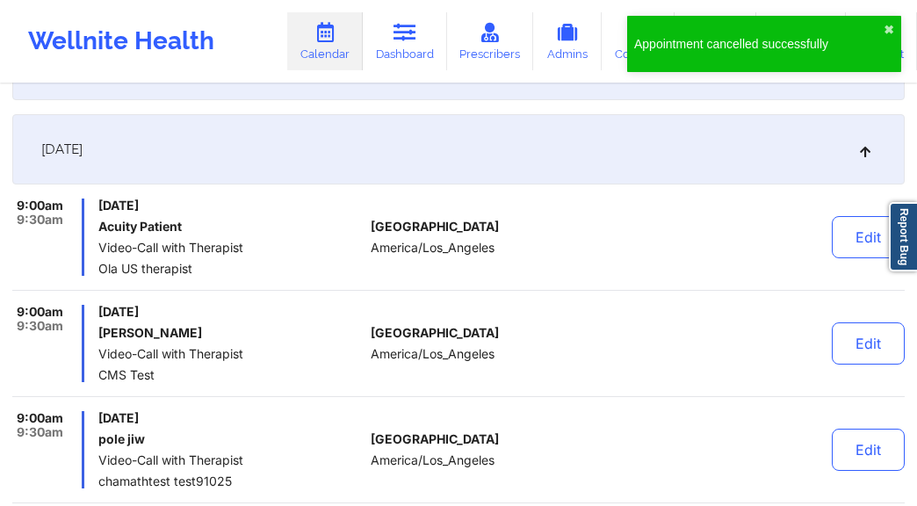
scroll to position [0, 0]
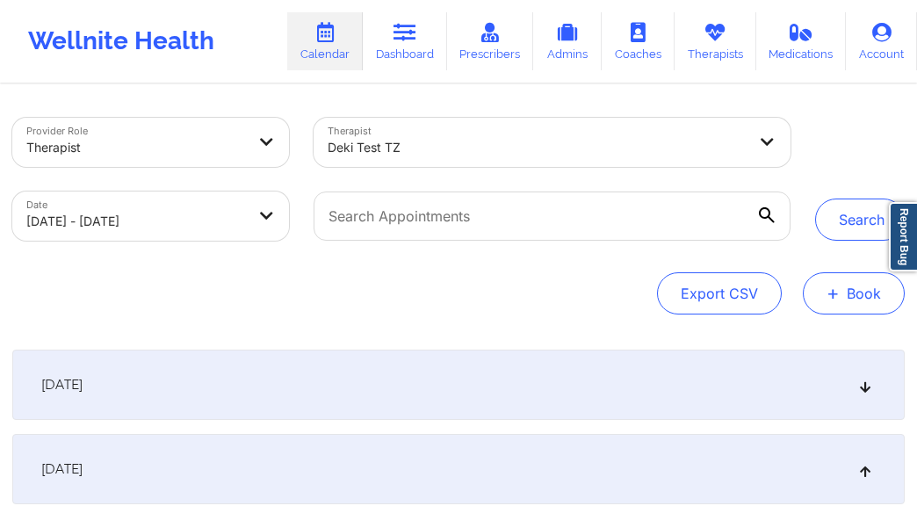
click at [839, 299] on button "+ Book" at bounding box center [853, 293] width 102 height 42
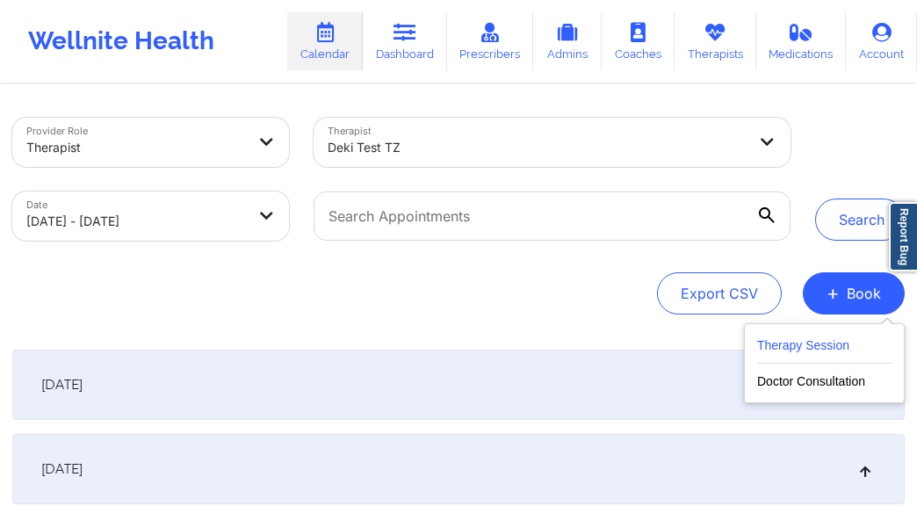
click at [879, 354] on button "Therapy Session" at bounding box center [824, 349] width 134 height 29
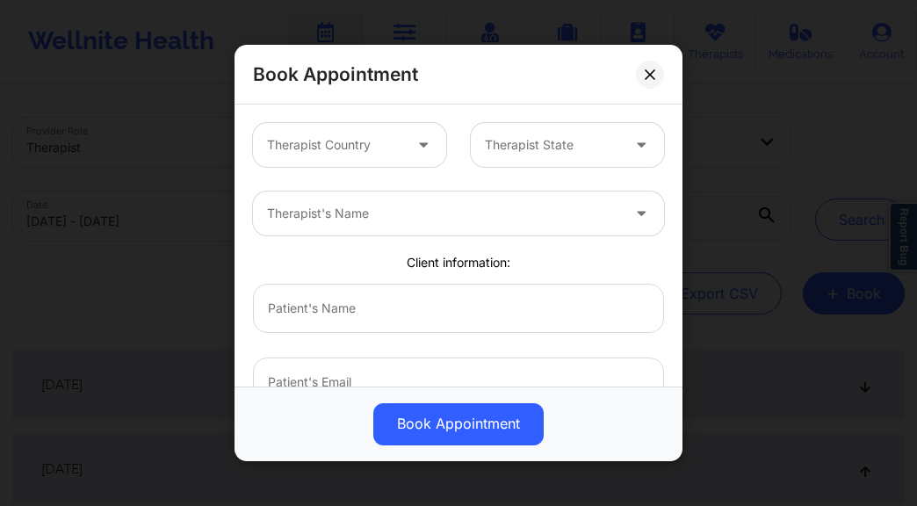
click at [418, 149] on icon at bounding box center [423, 141] width 18 height 15
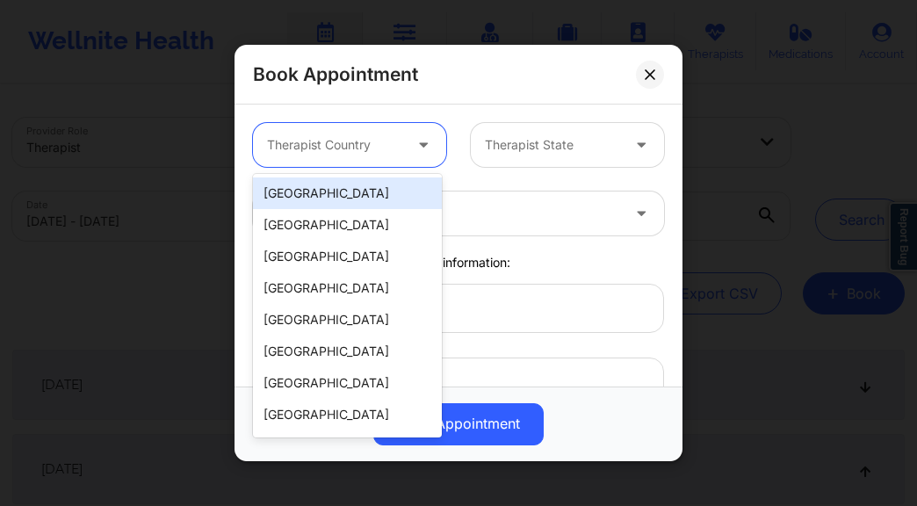
click at [348, 190] on div "[GEOGRAPHIC_DATA]" at bounding box center [347, 193] width 189 height 32
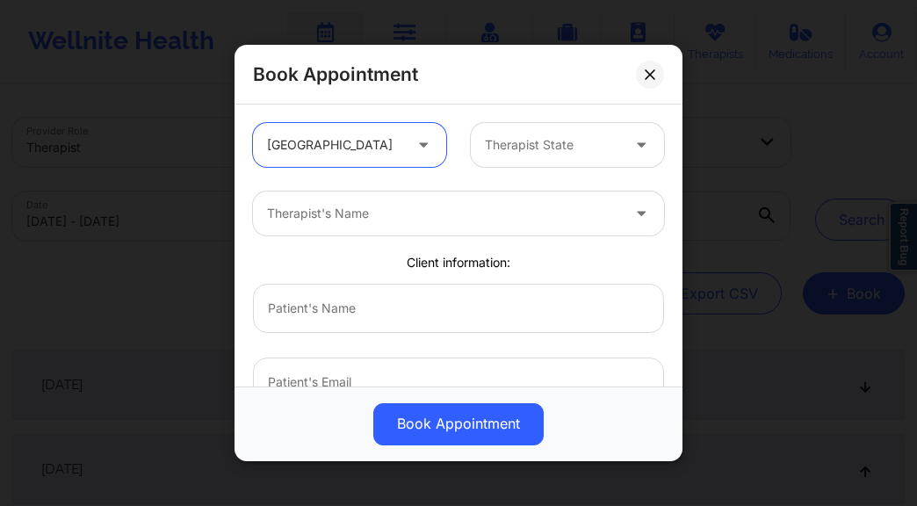
click at [576, 143] on div at bounding box center [552, 144] width 135 height 21
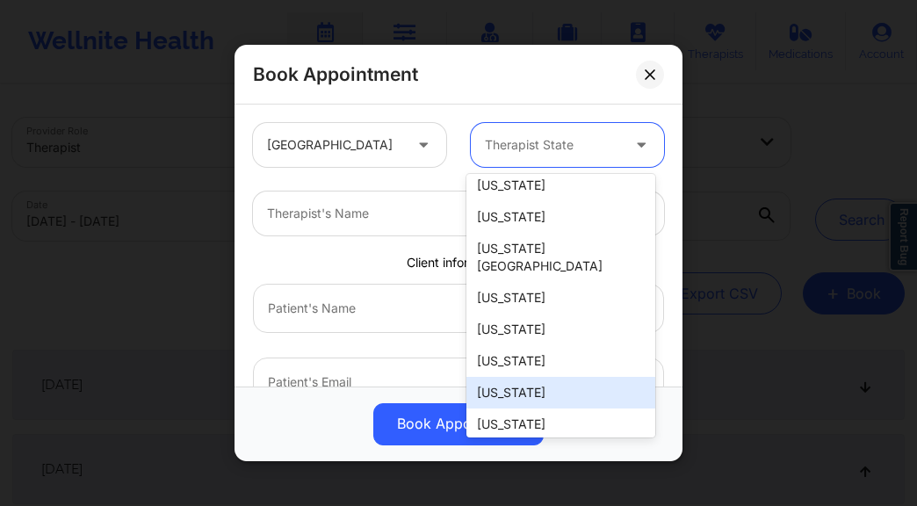
scroll to position [267, 0]
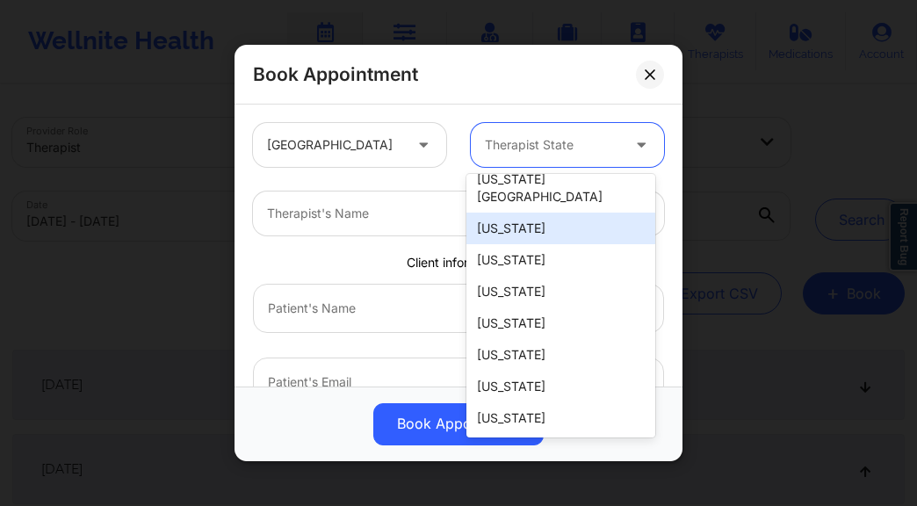
click at [538, 221] on div "[US_STATE]" at bounding box center [560, 228] width 189 height 32
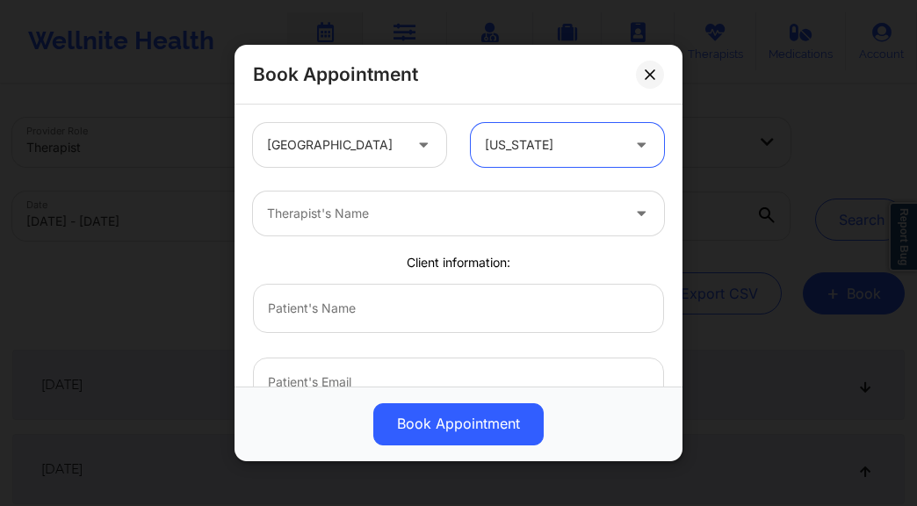
click at [345, 225] on div "Therapist's Name" at bounding box center [437, 213] width 369 height 44
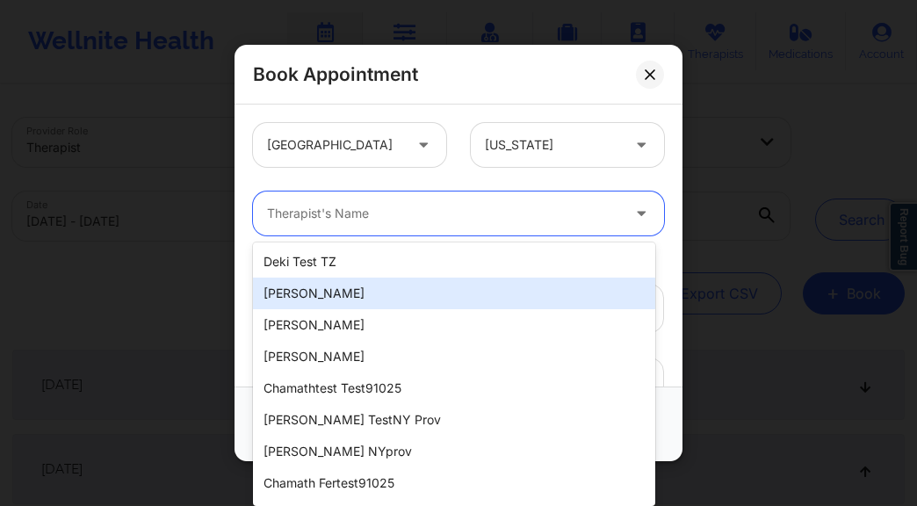
click at [388, 290] on div "[PERSON_NAME]" at bounding box center [454, 293] width 402 height 32
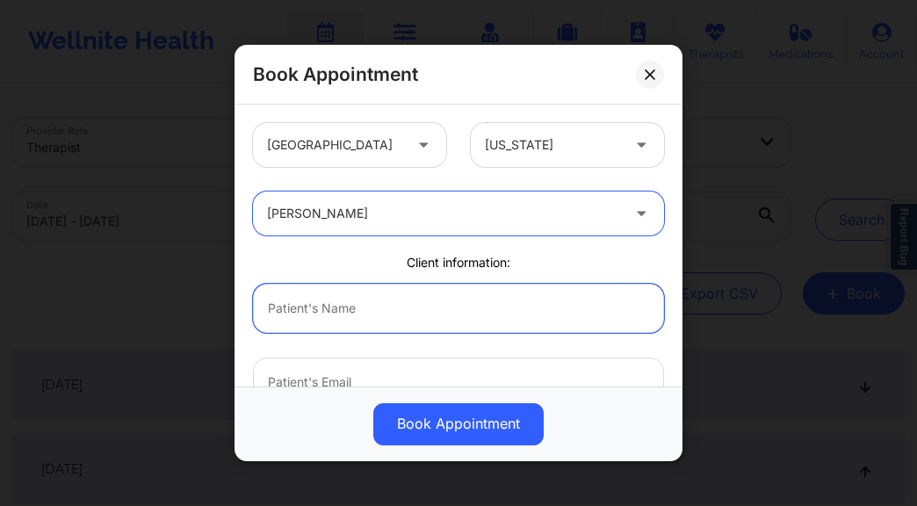
click at [328, 299] on input "text" at bounding box center [458, 308] width 411 height 49
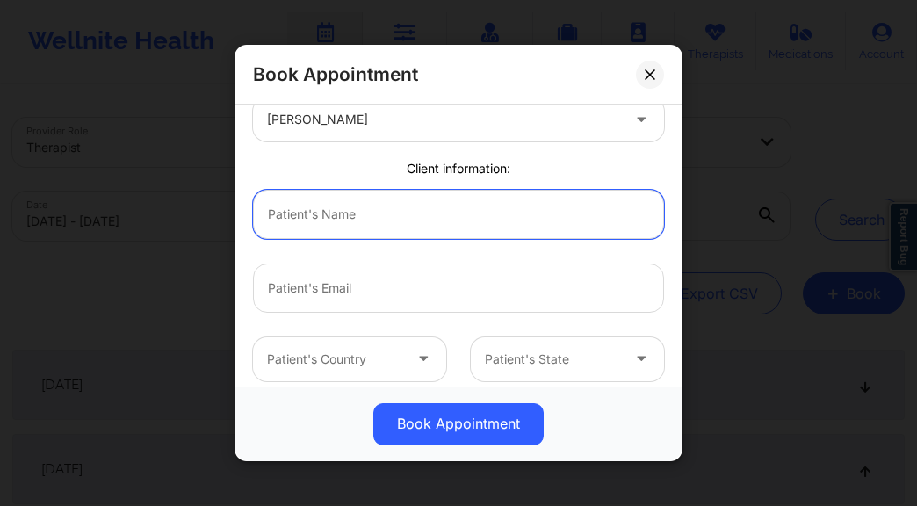
scroll to position [231, 0]
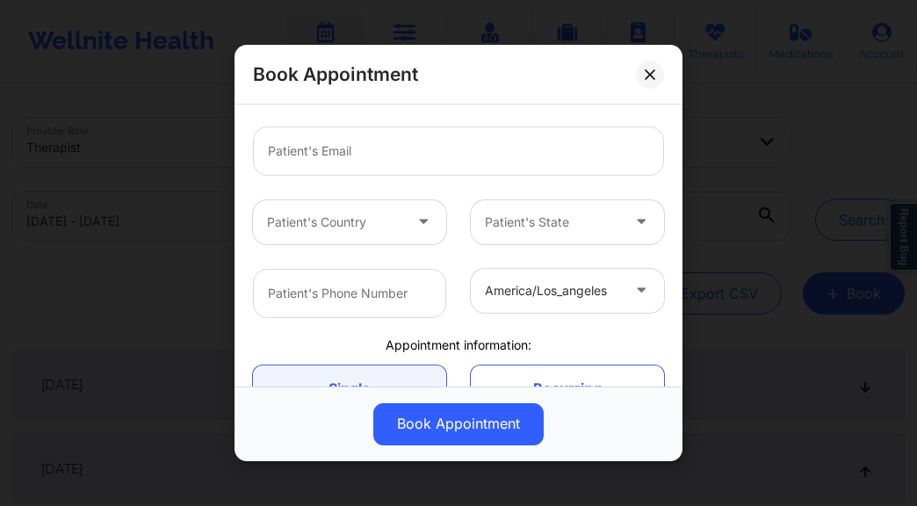
click at [387, 230] on div at bounding box center [334, 222] width 135 height 21
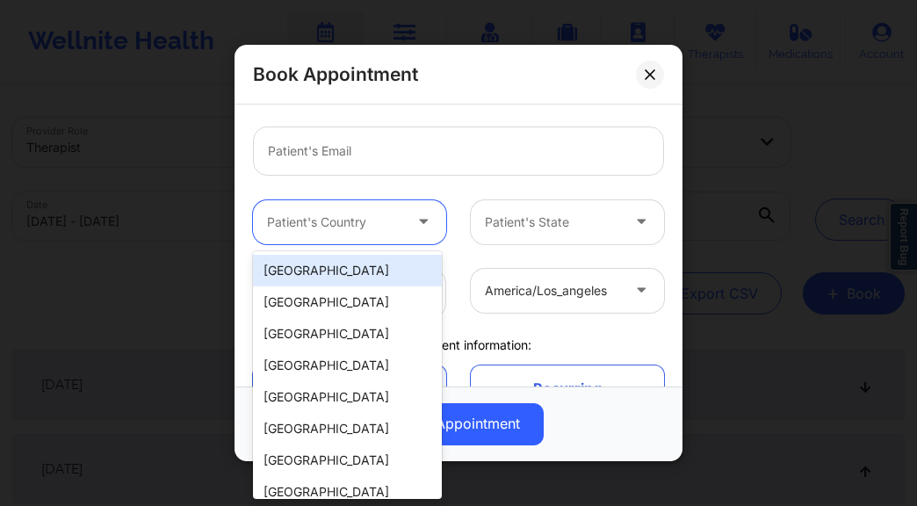
click at [363, 270] on div "[GEOGRAPHIC_DATA]" at bounding box center [347, 271] width 189 height 32
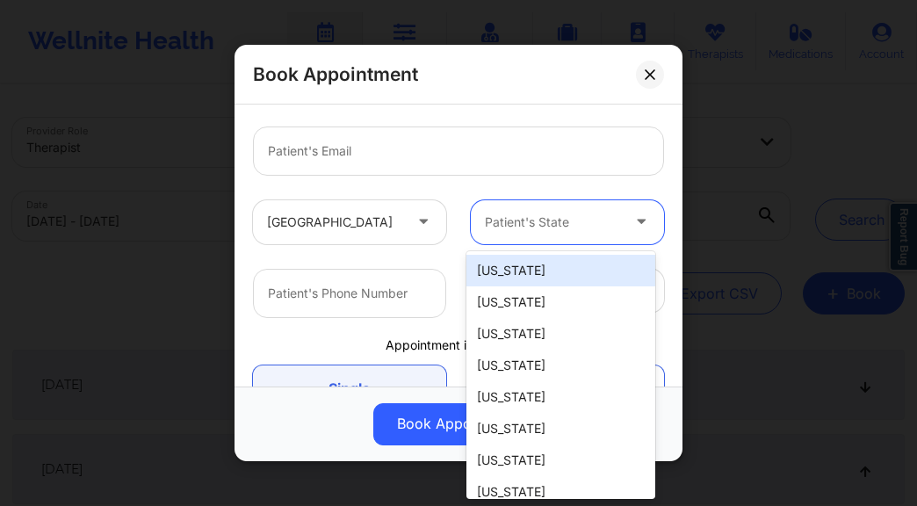
click at [575, 229] on div at bounding box center [552, 222] width 135 height 21
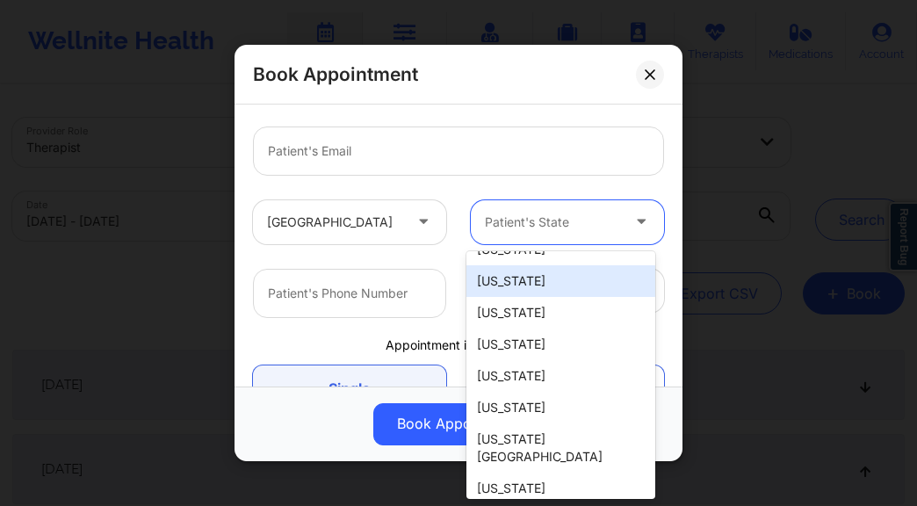
scroll to position [92, 0]
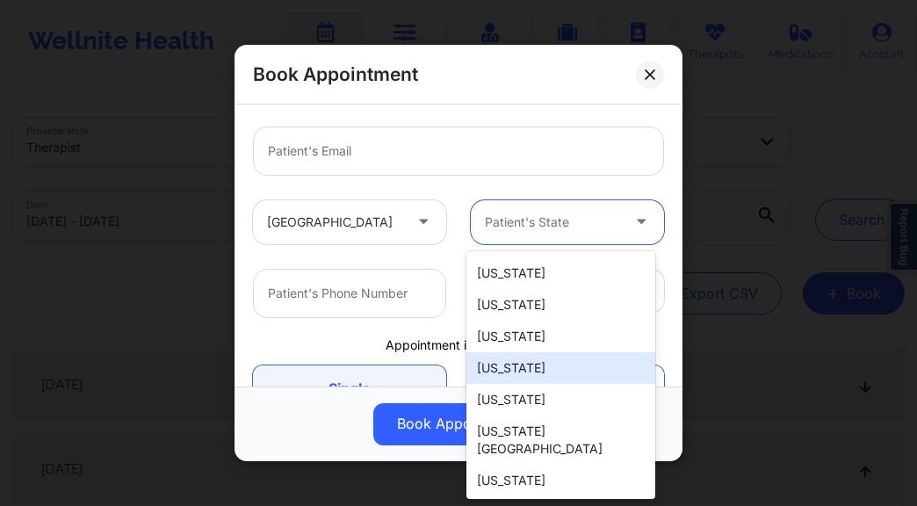
type input "f"
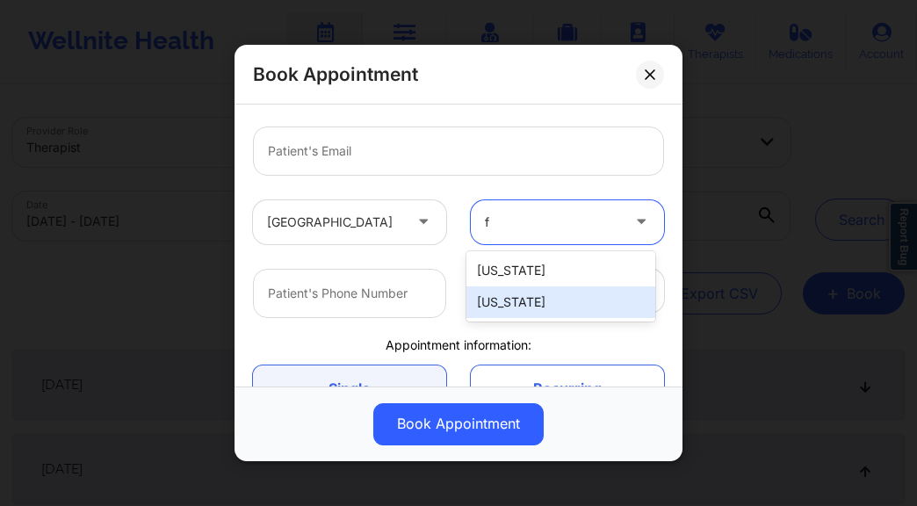
click at [522, 311] on div "[US_STATE]" at bounding box center [560, 302] width 189 height 32
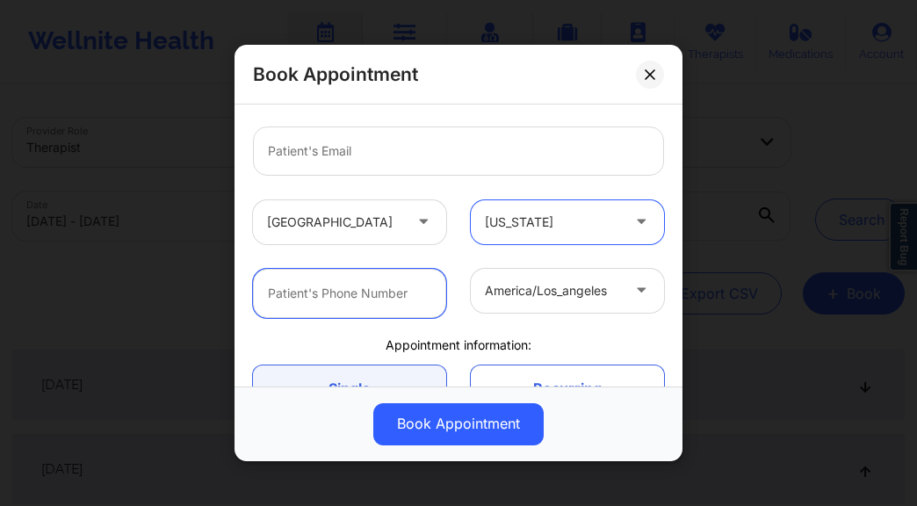
click at [380, 299] on input "text" at bounding box center [349, 293] width 193 height 49
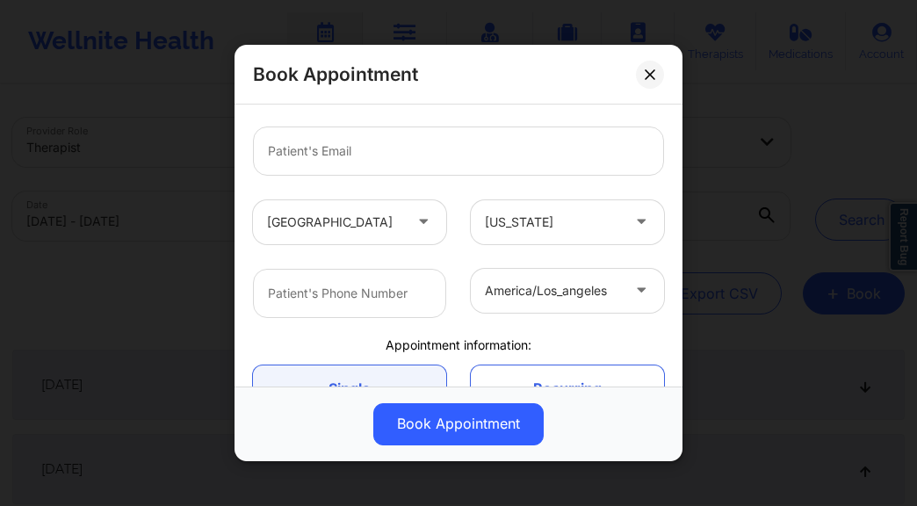
click at [535, 296] on div at bounding box center [552, 290] width 135 height 21
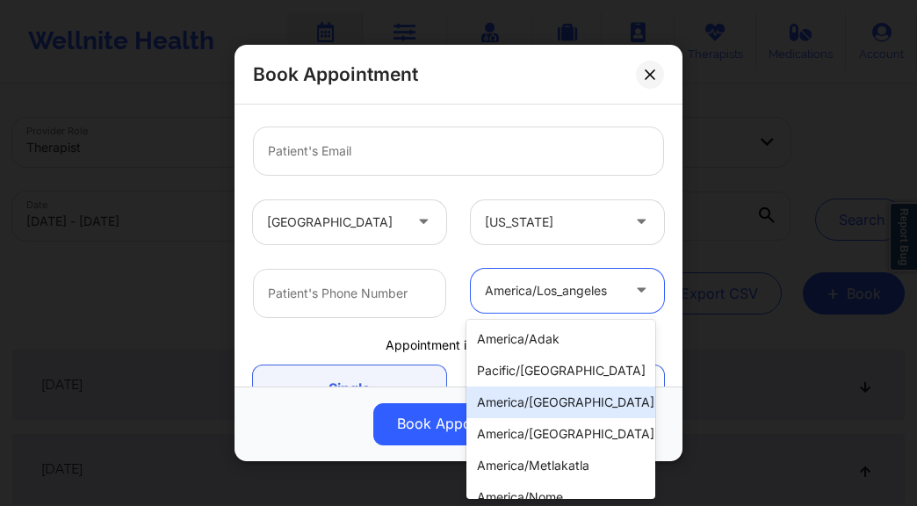
type input "f"
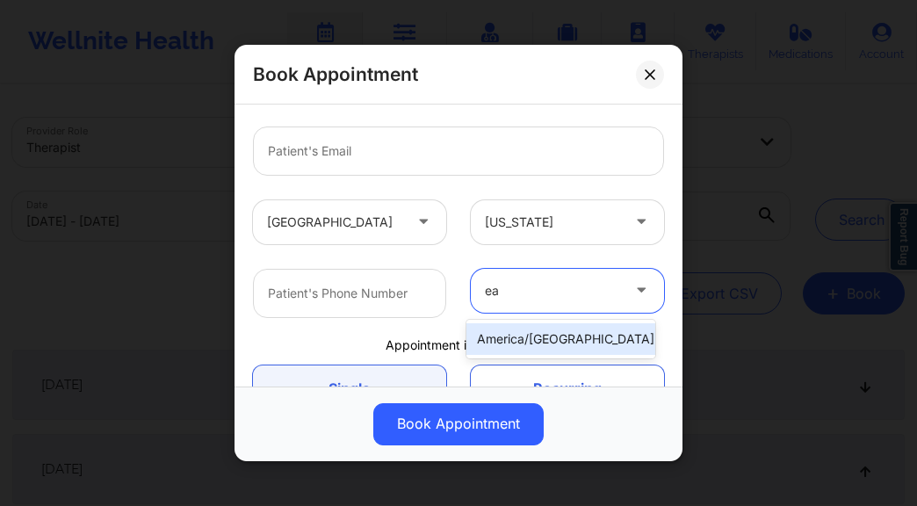
type input "e"
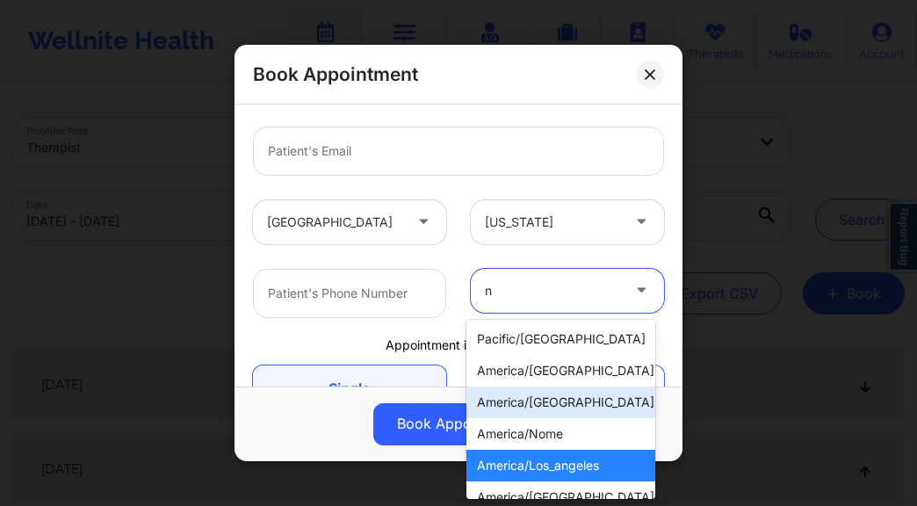
type input "ne"
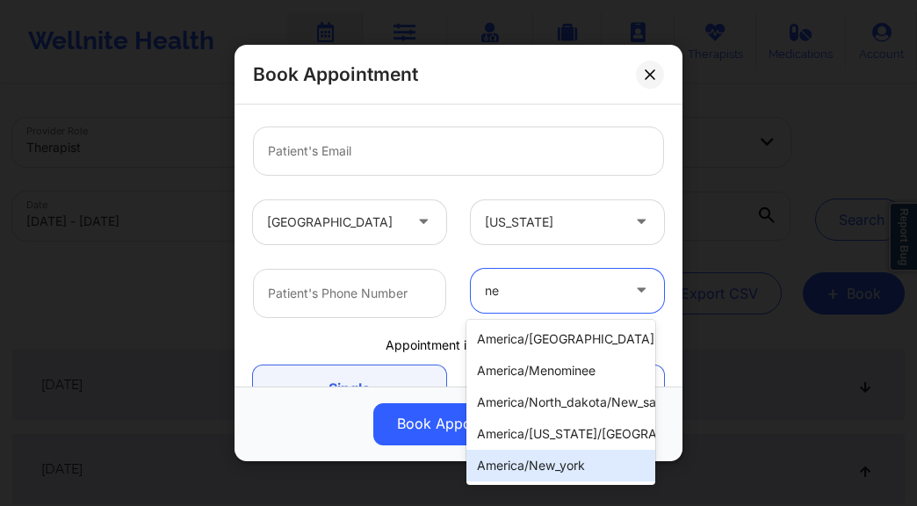
click at [543, 459] on div "america/new_york" at bounding box center [560, 466] width 189 height 32
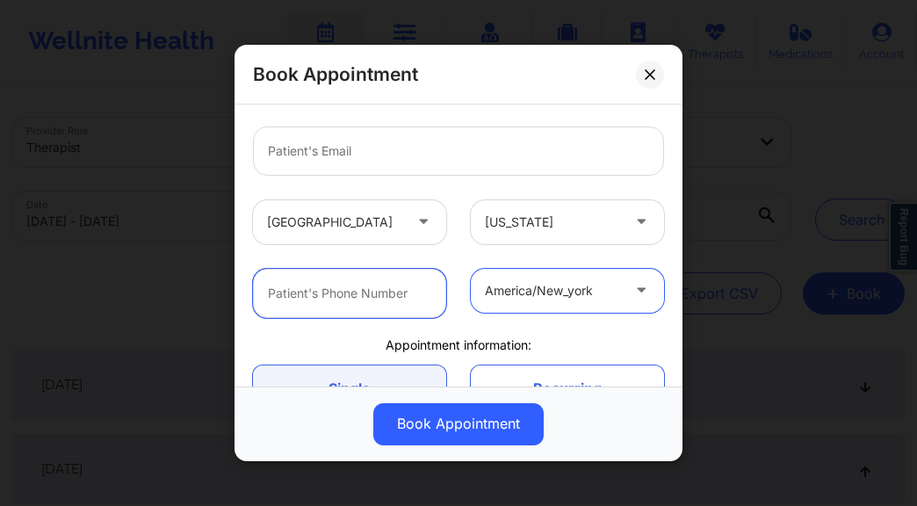
click at [359, 287] on input "text" at bounding box center [349, 293] width 193 height 49
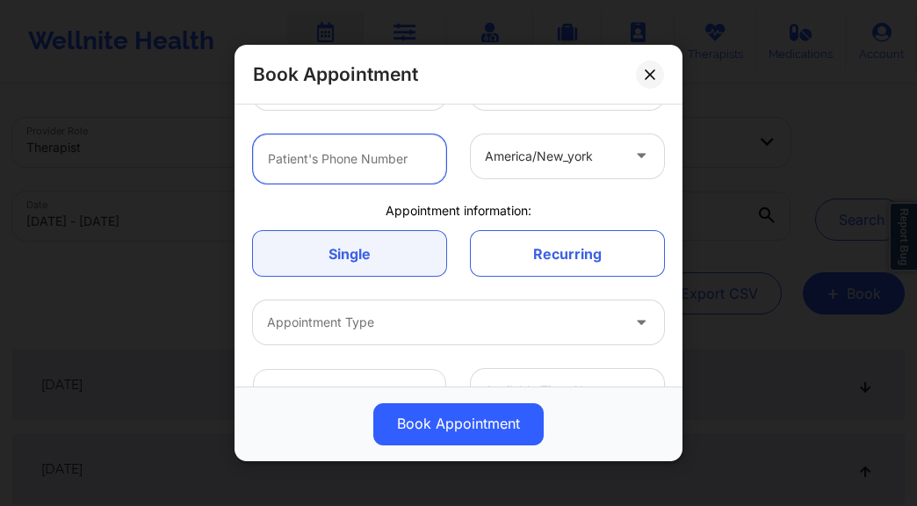
scroll to position [384, 0]
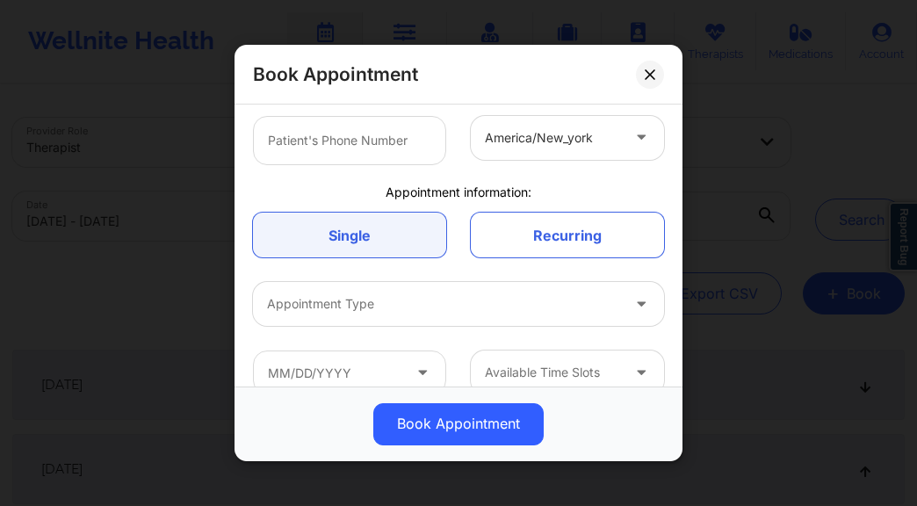
click at [471, 303] on div at bounding box center [443, 303] width 353 height 21
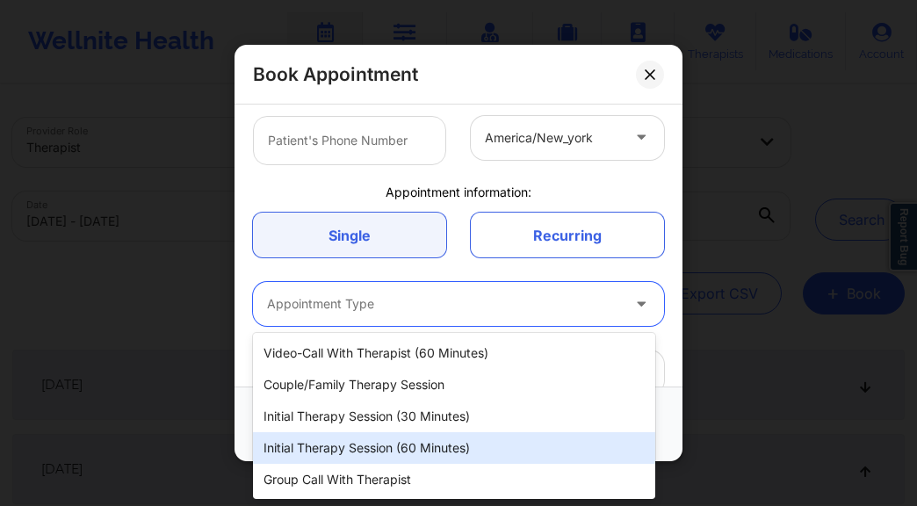
scroll to position [0, 0]
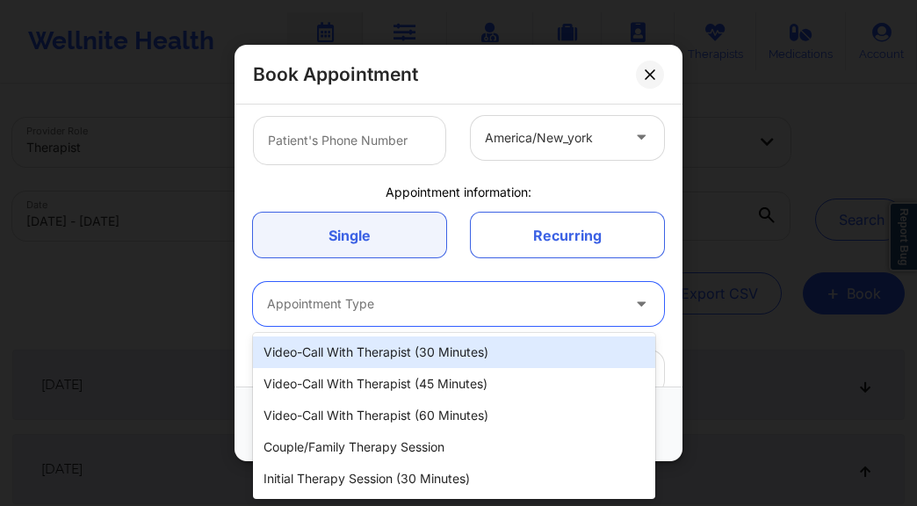
click at [469, 358] on div "Video-Call with Therapist (30 minutes)" at bounding box center [454, 352] width 402 height 32
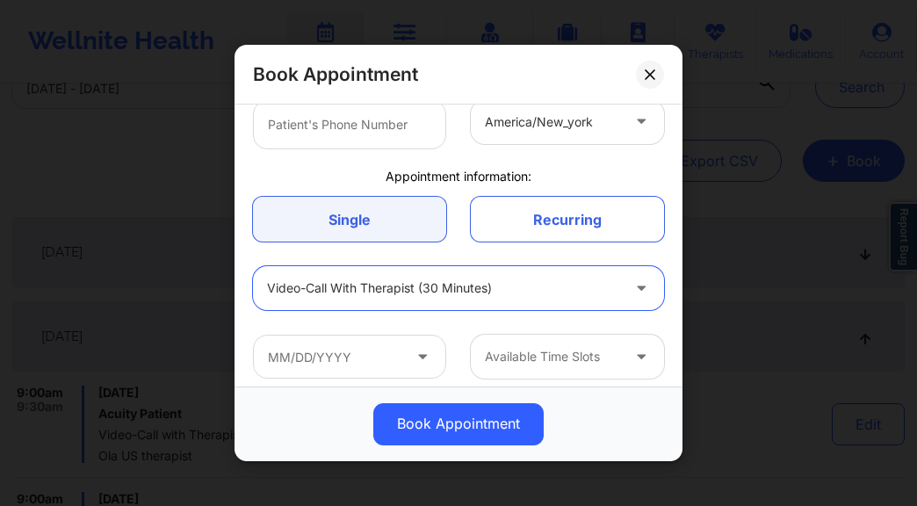
scroll to position [398, 0]
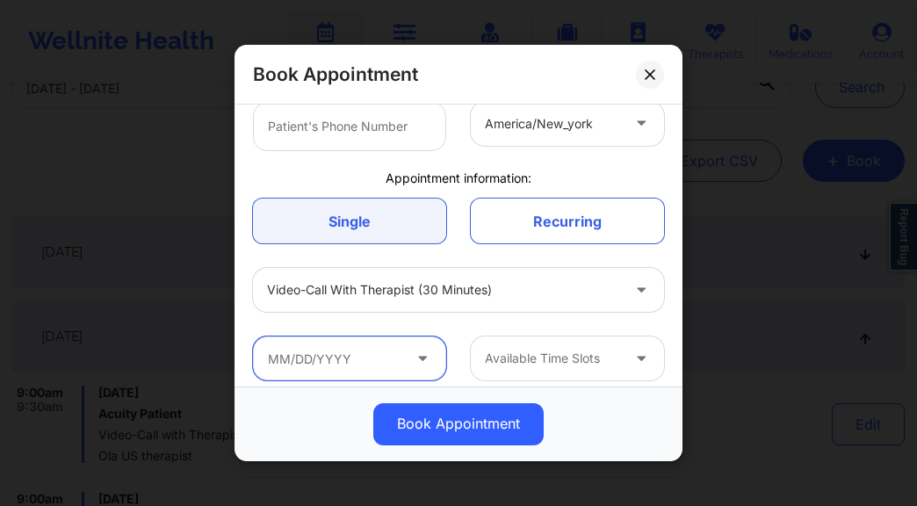
click at [415, 337] on input "text" at bounding box center [349, 358] width 193 height 44
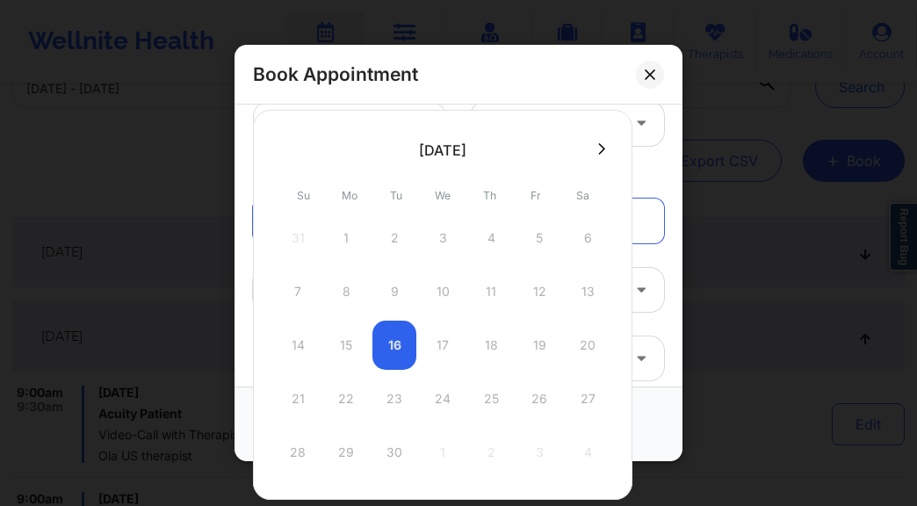
click at [402, 358] on div "14 15 16 17 18 19 20" at bounding box center [443, 344] width 334 height 49
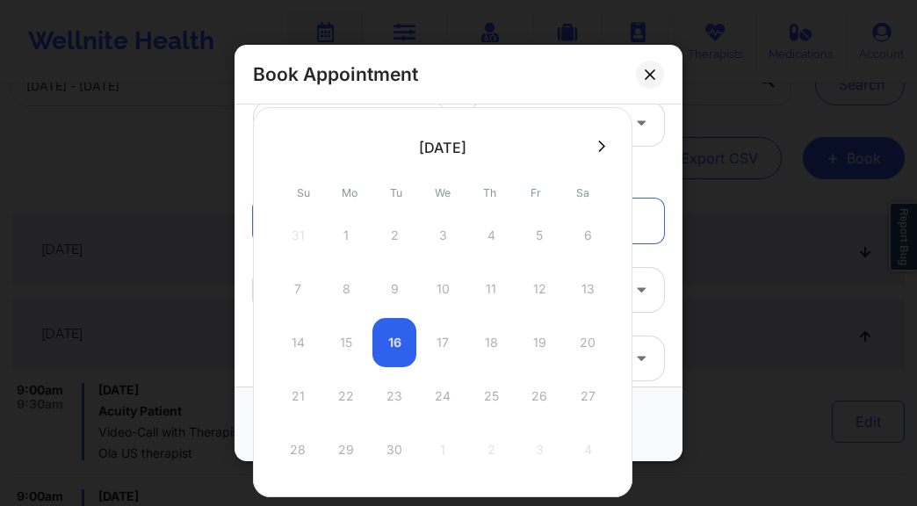
scroll to position [136, 0]
click at [442, 343] on div "14 15 16 17 18 19 20" at bounding box center [443, 341] width 334 height 49
click at [598, 147] on icon at bounding box center [601, 145] width 7 height 13
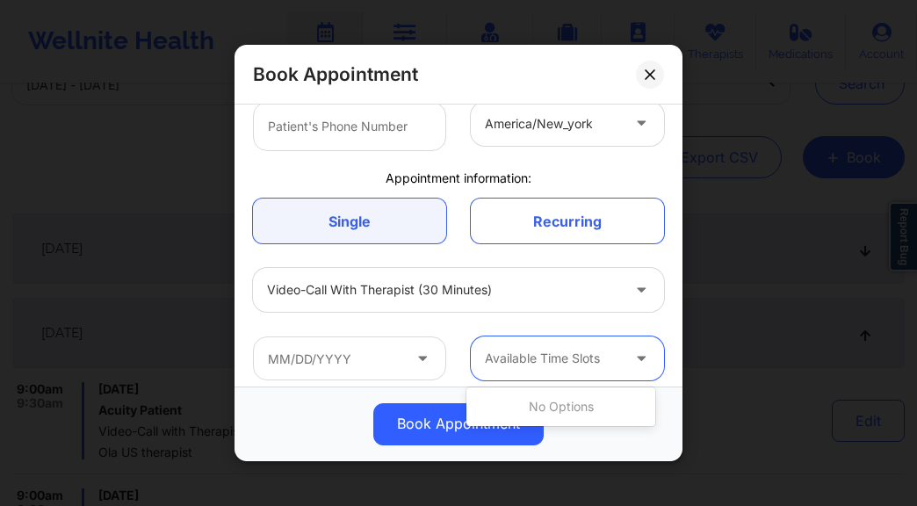
click at [647, 363] on div at bounding box center [643, 358] width 42 height 44
click at [622, 355] on div at bounding box center [643, 358] width 42 height 44
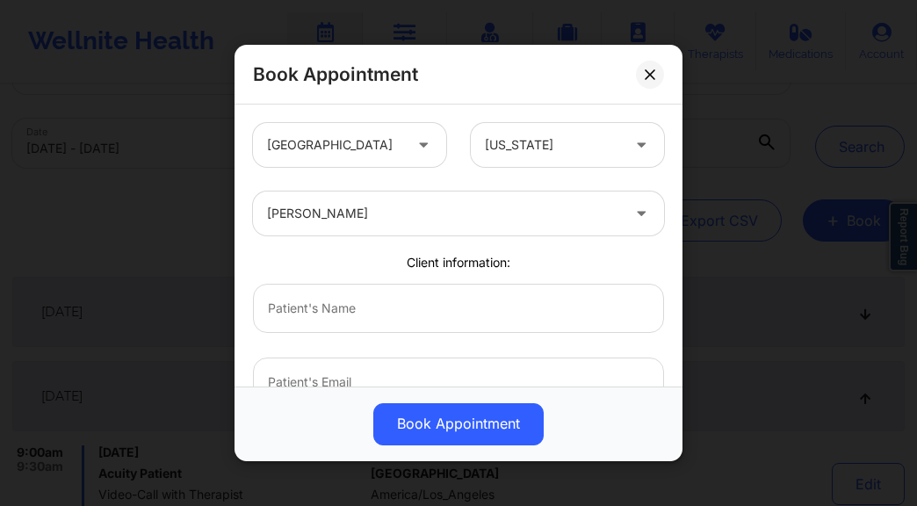
scroll to position [0, 0]
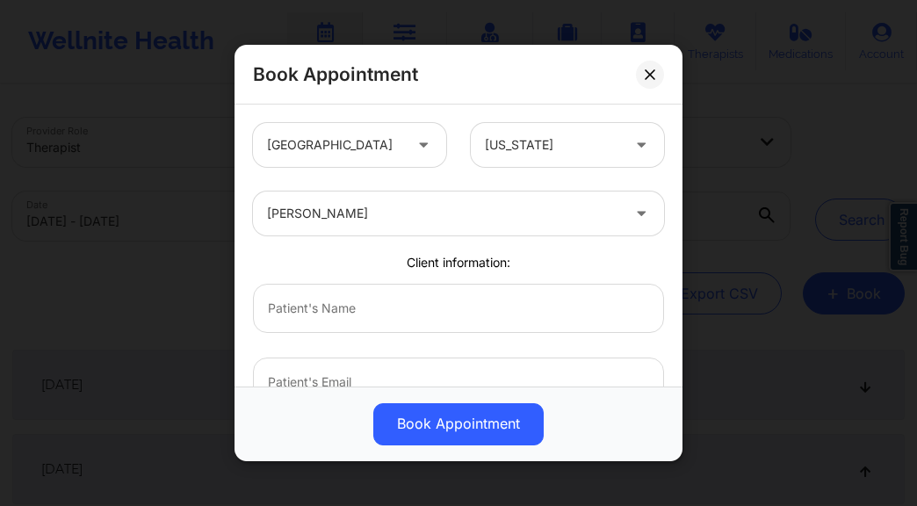
click at [346, 201] on div "[PERSON_NAME]" at bounding box center [443, 213] width 353 height 44
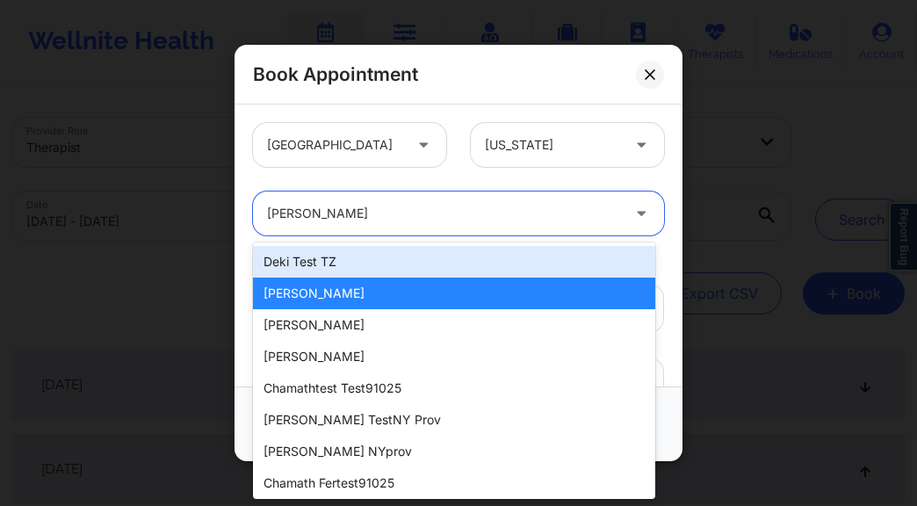
click at [354, 259] on div "Deki Test TZ" at bounding box center [454, 262] width 402 height 32
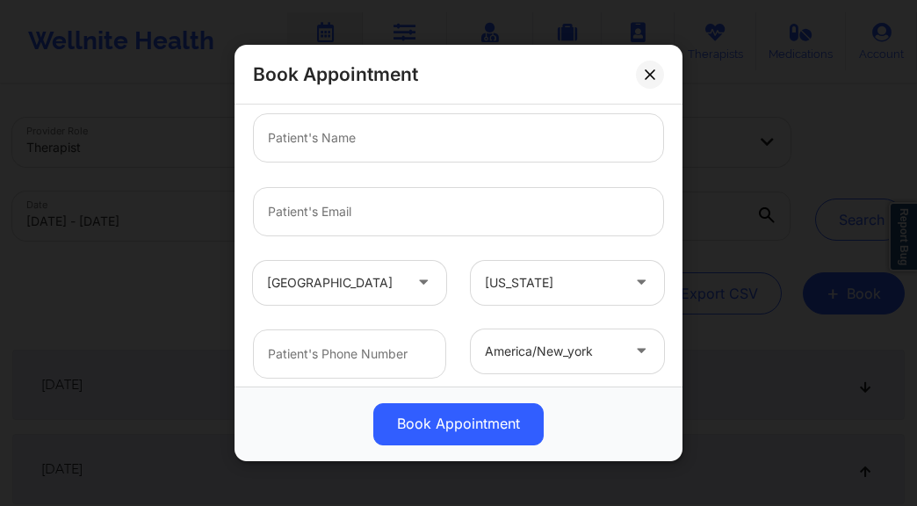
scroll to position [410, 0]
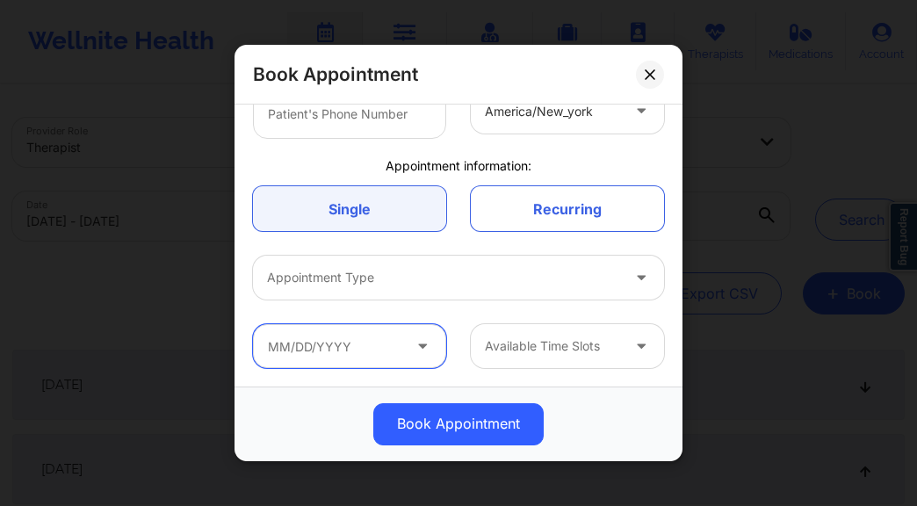
click at [371, 349] on input "text" at bounding box center [349, 346] width 193 height 44
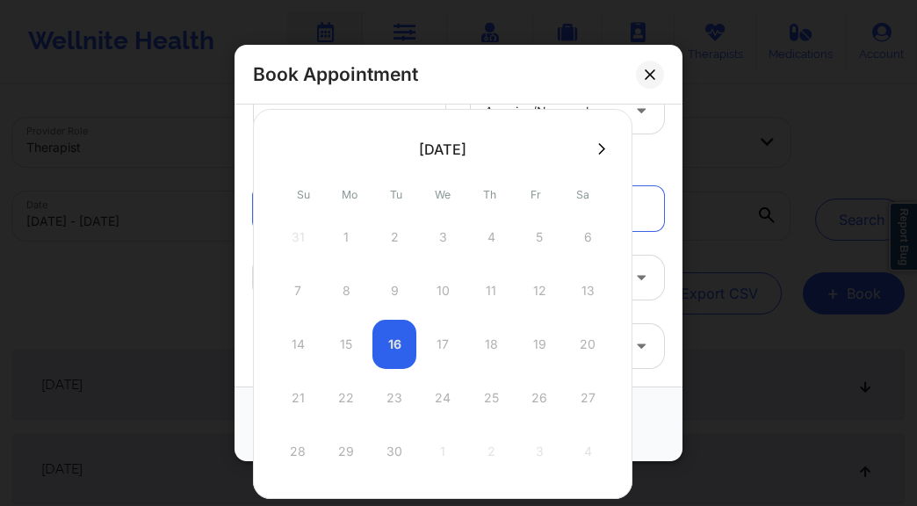
click at [628, 294] on div "[DATE] Su Mo Tu We Th Fr Sa 31 1 2 3 4 5 6 7 8 9 10 11 12 13 14 15 16 17 18 19 …" at bounding box center [442, 304] width 379 height 390
click at [654, 281] on div at bounding box center [643, 277] width 42 height 44
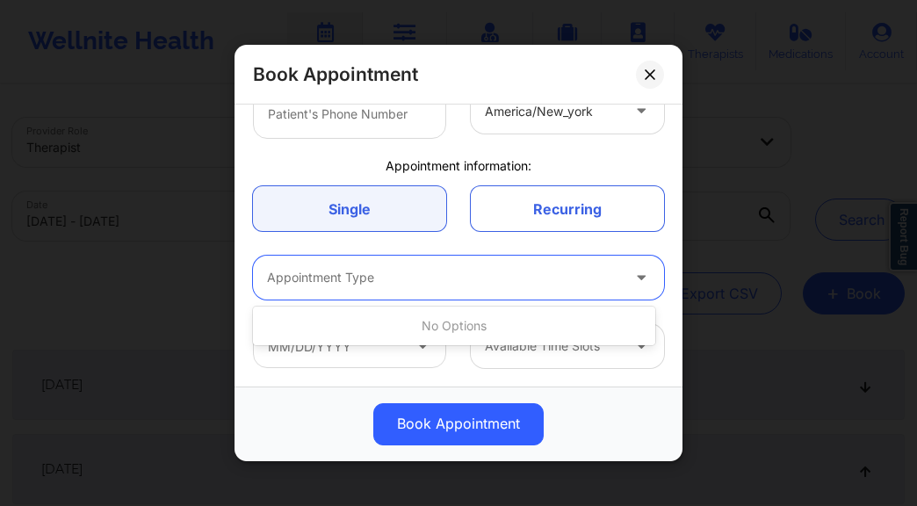
click at [607, 264] on div "Appointment Type" at bounding box center [437, 277] width 369 height 44
click at [572, 277] on div at bounding box center [443, 277] width 353 height 21
click at [526, 285] on div at bounding box center [443, 277] width 353 height 21
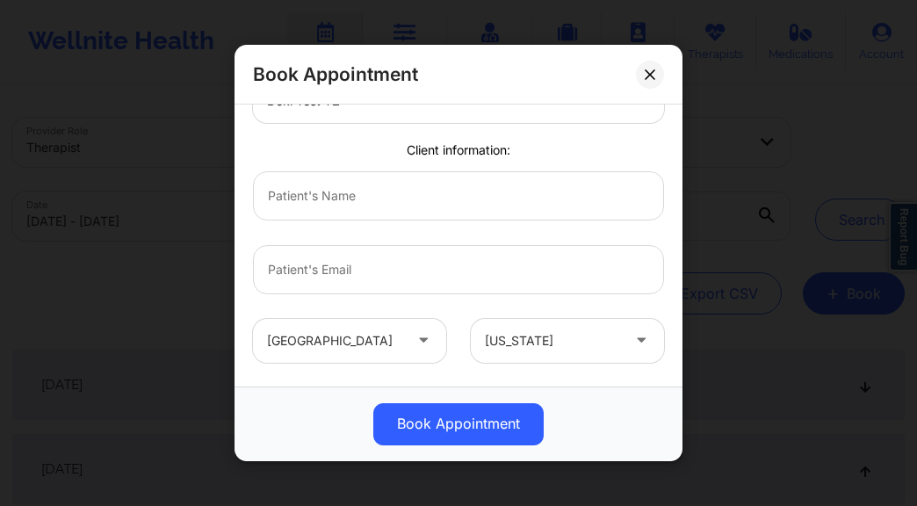
scroll to position [0, 0]
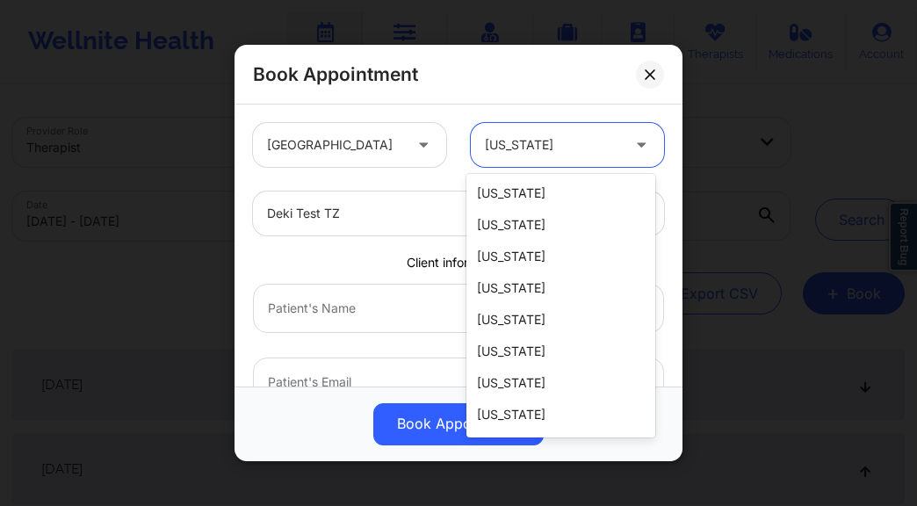
click at [542, 137] on div at bounding box center [552, 144] width 135 height 21
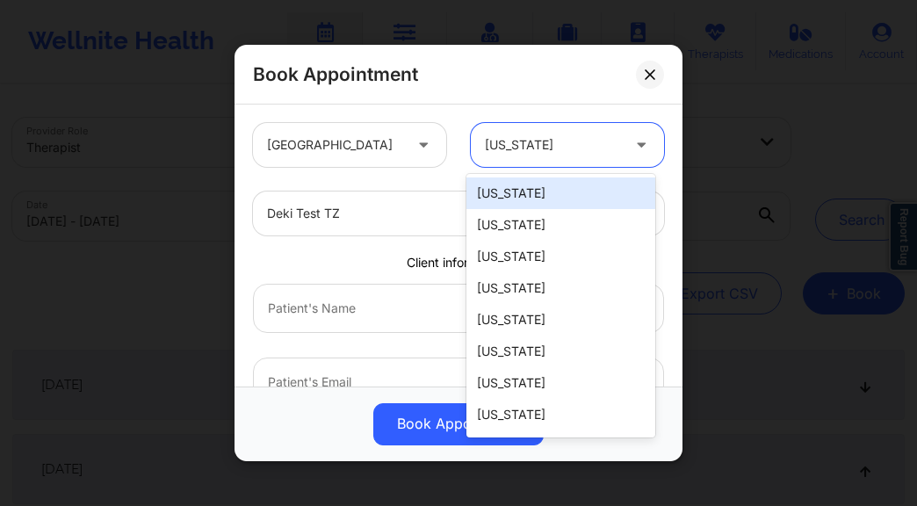
click at [535, 184] on div "[US_STATE]" at bounding box center [560, 193] width 189 height 32
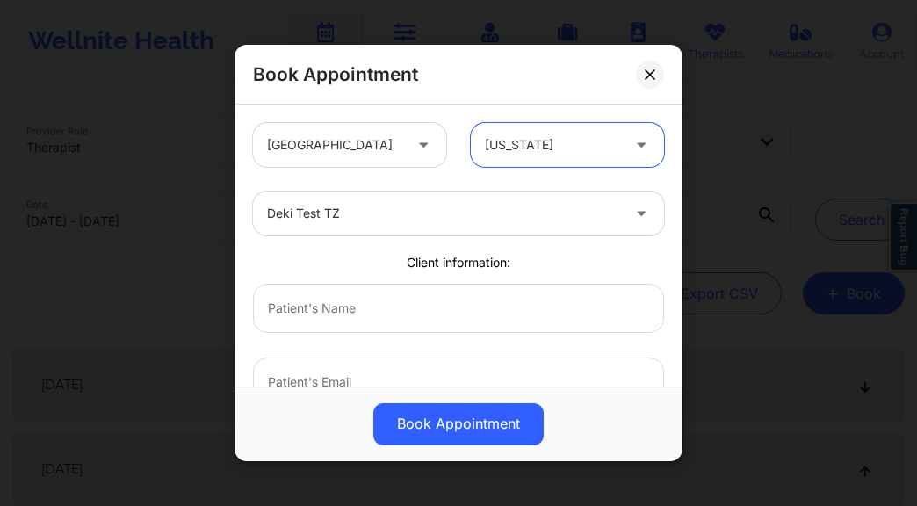
click at [392, 214] on div at bounding box center [443, 213] width 353 height 21
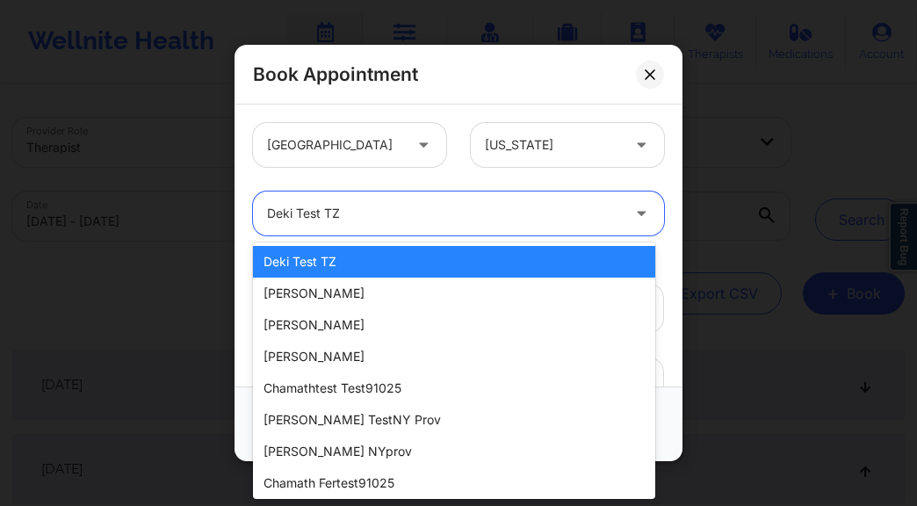
click at [377, 267] on div "Deki Test TZ" at bounding box center [454, 262] width 402 height 32
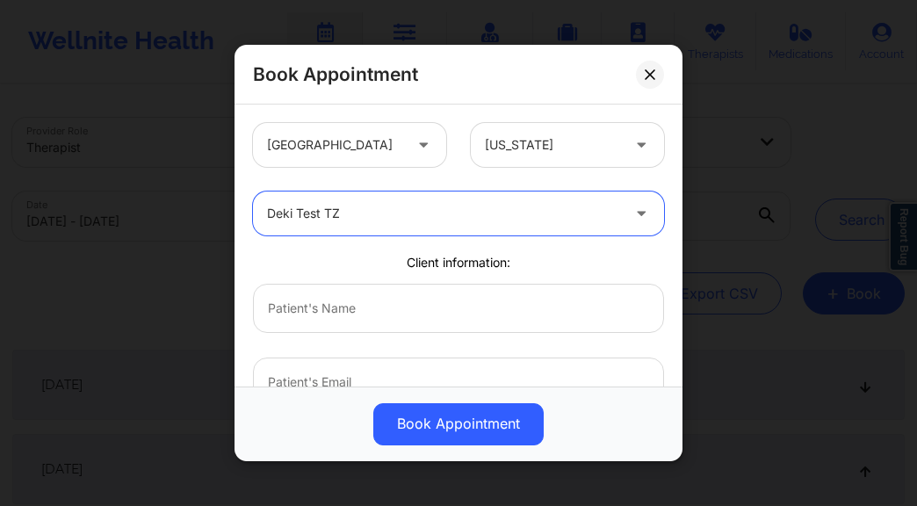
scroll to position [410, 0]
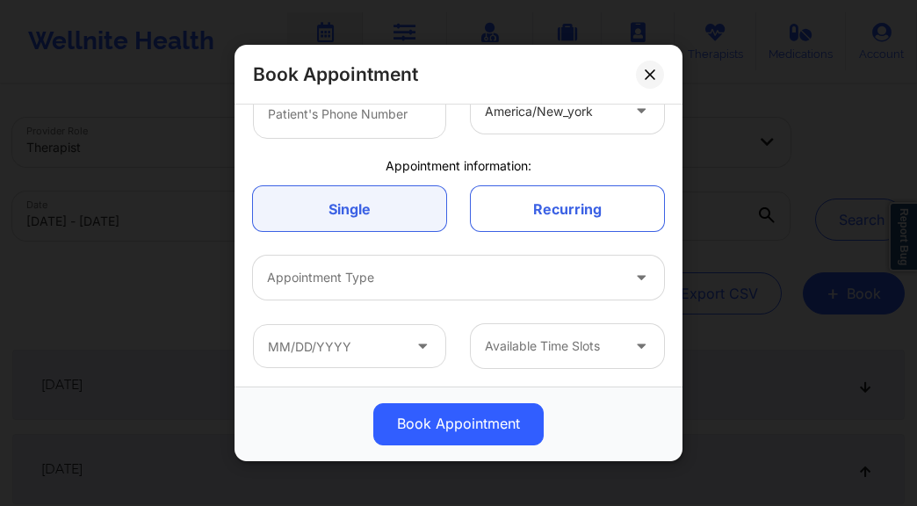
click at [356, 277] on div at bounding box center [443, 277] width 353 height 21
click at [349, 356] on input "text" at bounding box center [349, 346] width 193 height 44
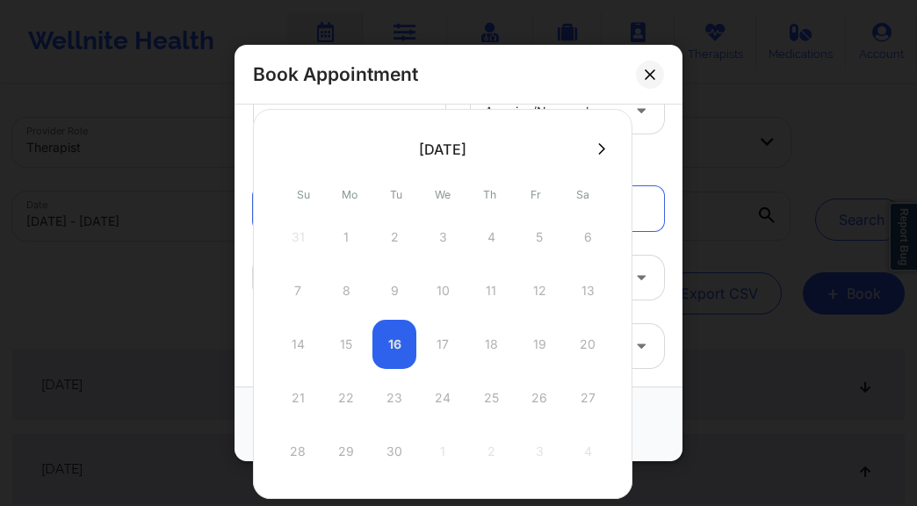
click at [349, 355] on div "14 15 16 17 18 19 20" at bounding box center [443, 344] width 334 height 49
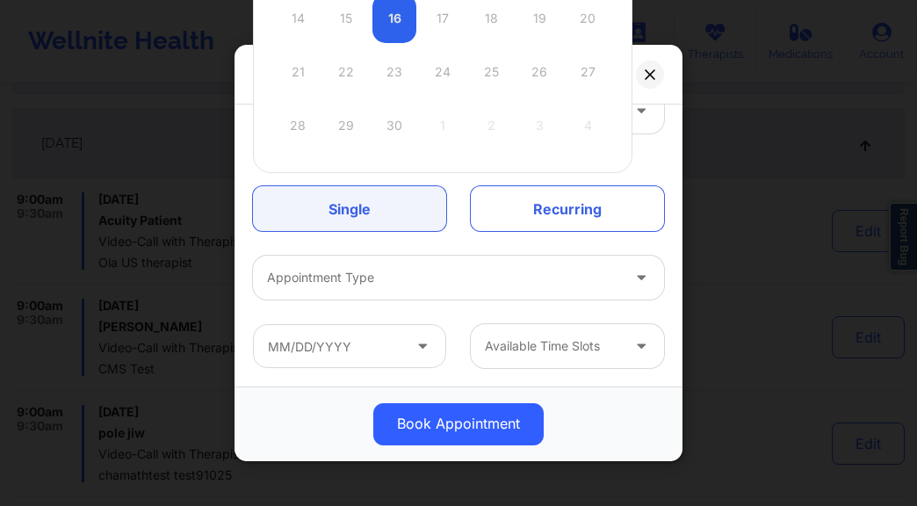
click at [622, 298] on div at bounding box center [643, 277] width 42 height 44
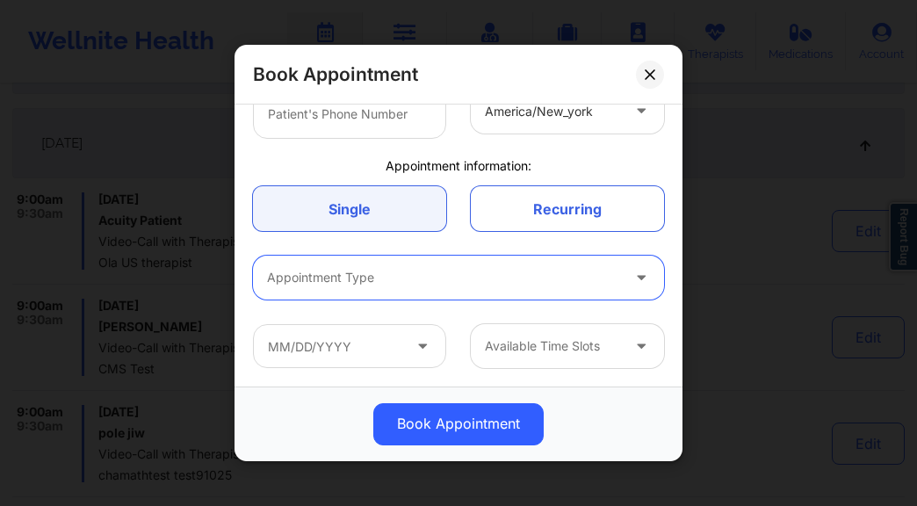
scroll to position [32, 0]
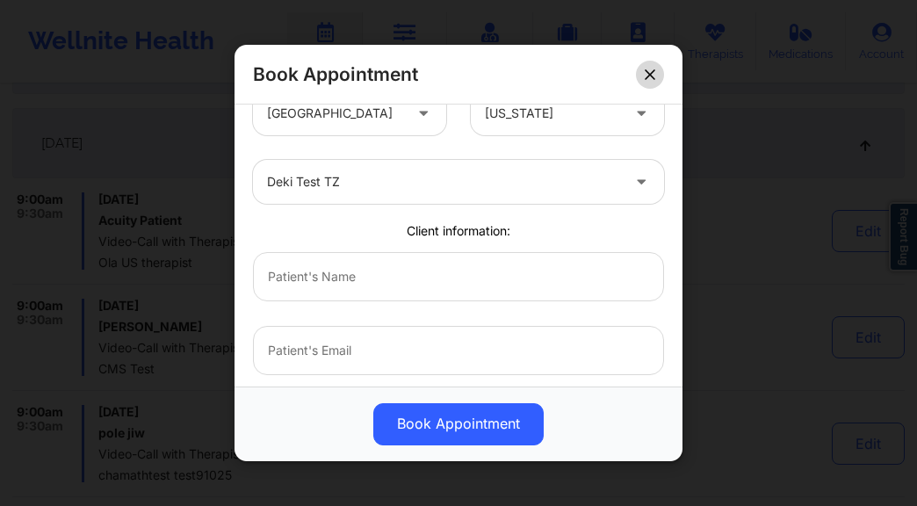
click at [653, 59] on div "Book Appointment" at bounding box center [458, 75] width 448 height 60
click at [641, 74] on button at bounding box center [650, 75] width 28 height 28
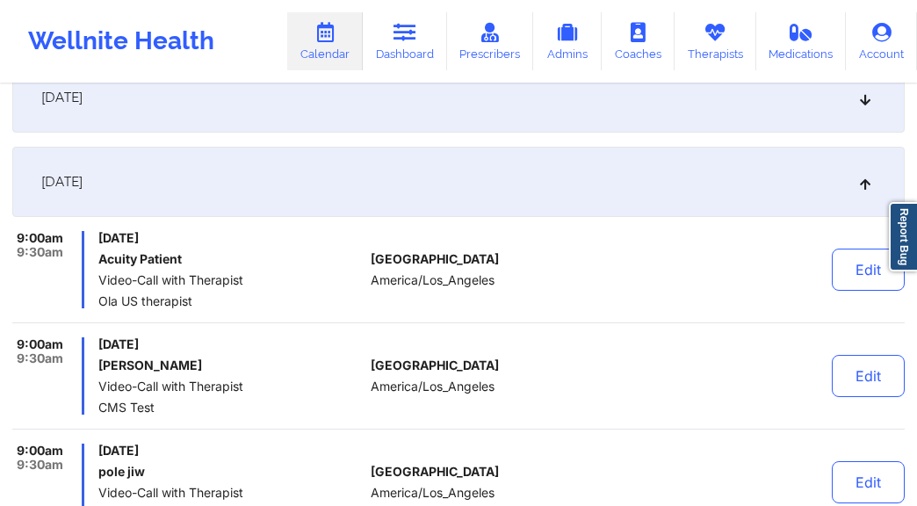
scroll to position [0, 0]
